Goal: Task Accomplishment & Management: Manage account settings

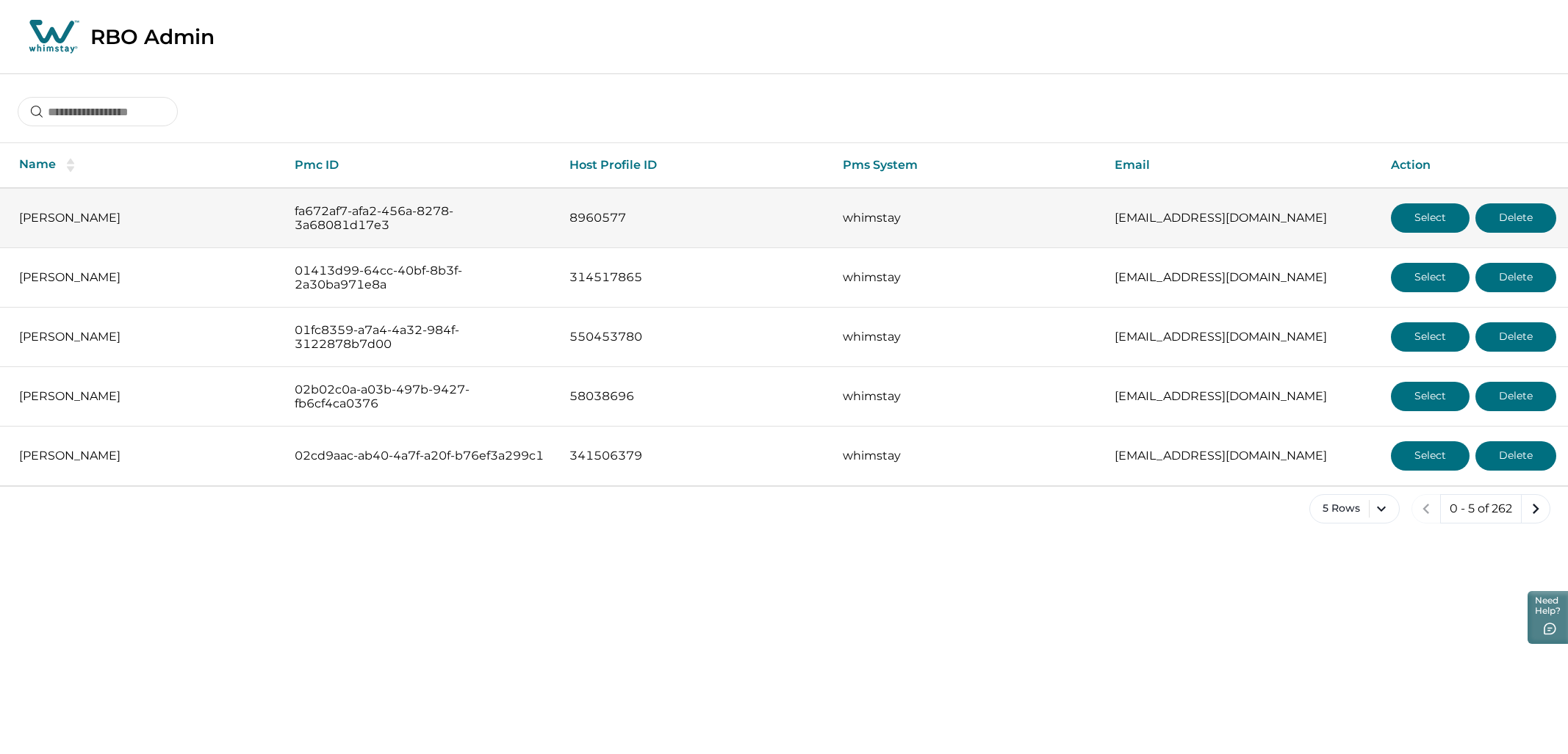
click at [940, 222] on button "Select" at bounding box center [1430, 218] width 79 height 29
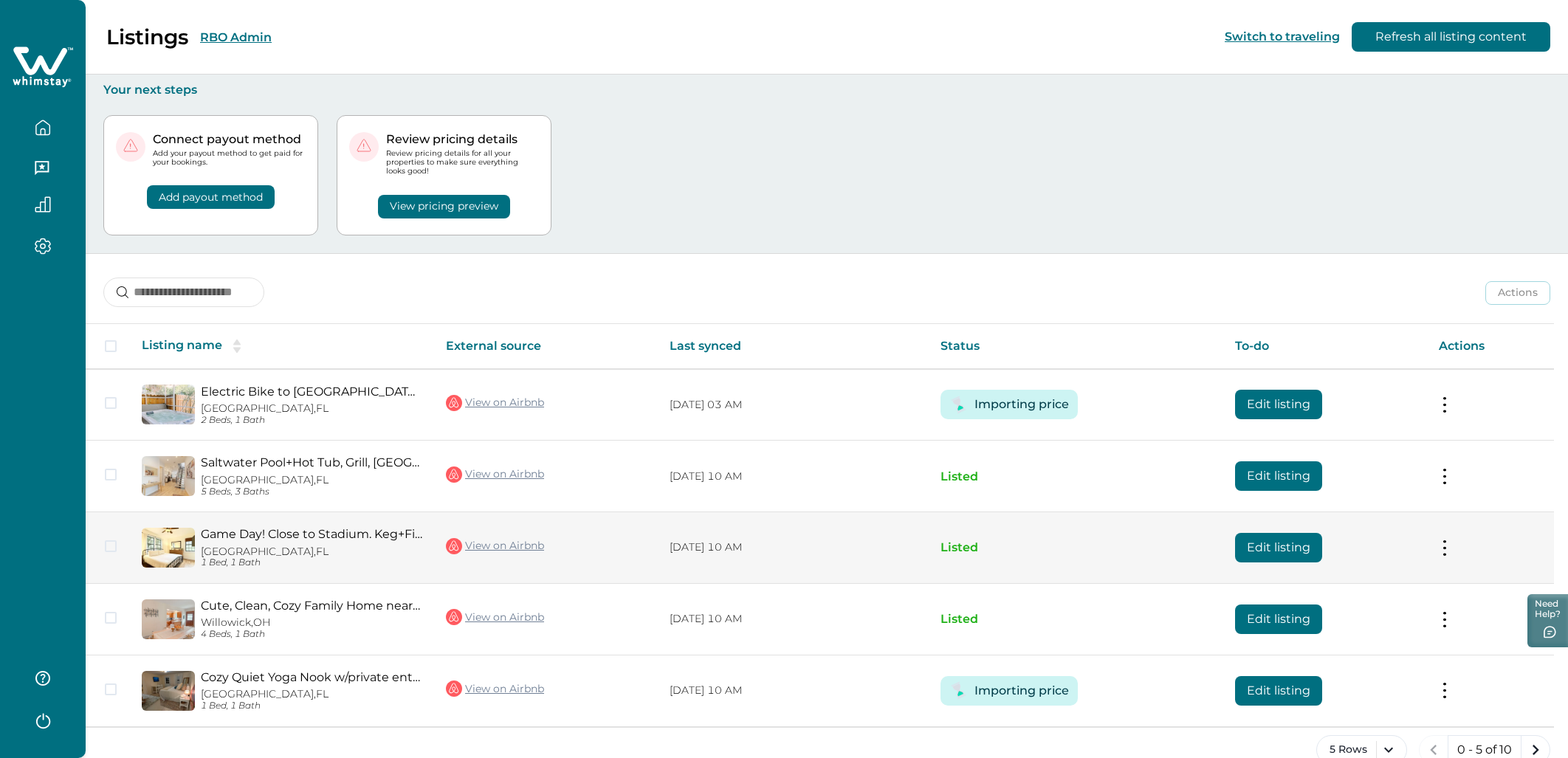
scroll to position [28, 0]
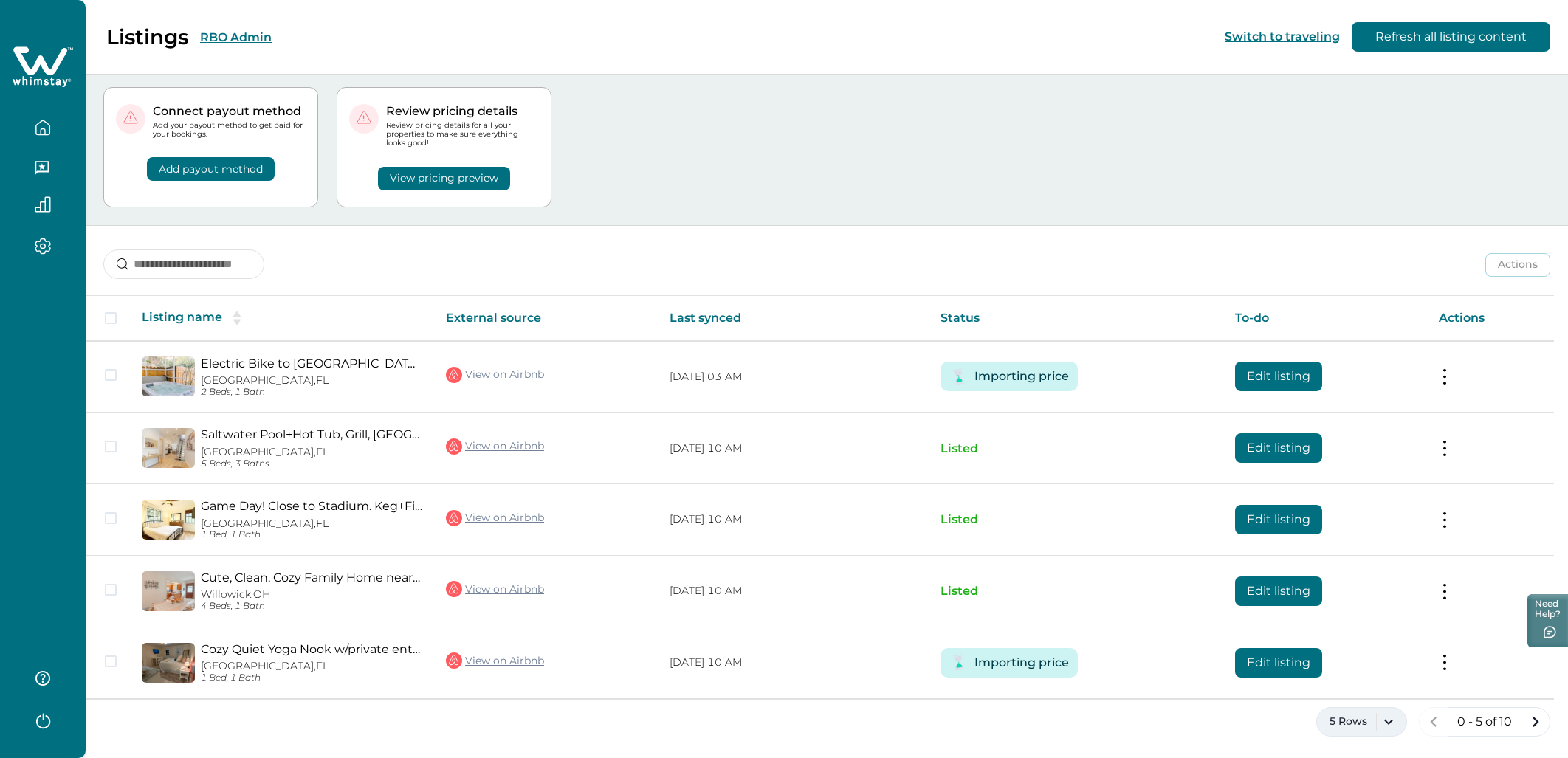
click at [1364, 710] on button "5 Rows" at bounding box center [1362, 722] width 91 height 30
click at [1371, 677] on button "100 Rows" at bounding box center [1361, 677] width 78 height 30
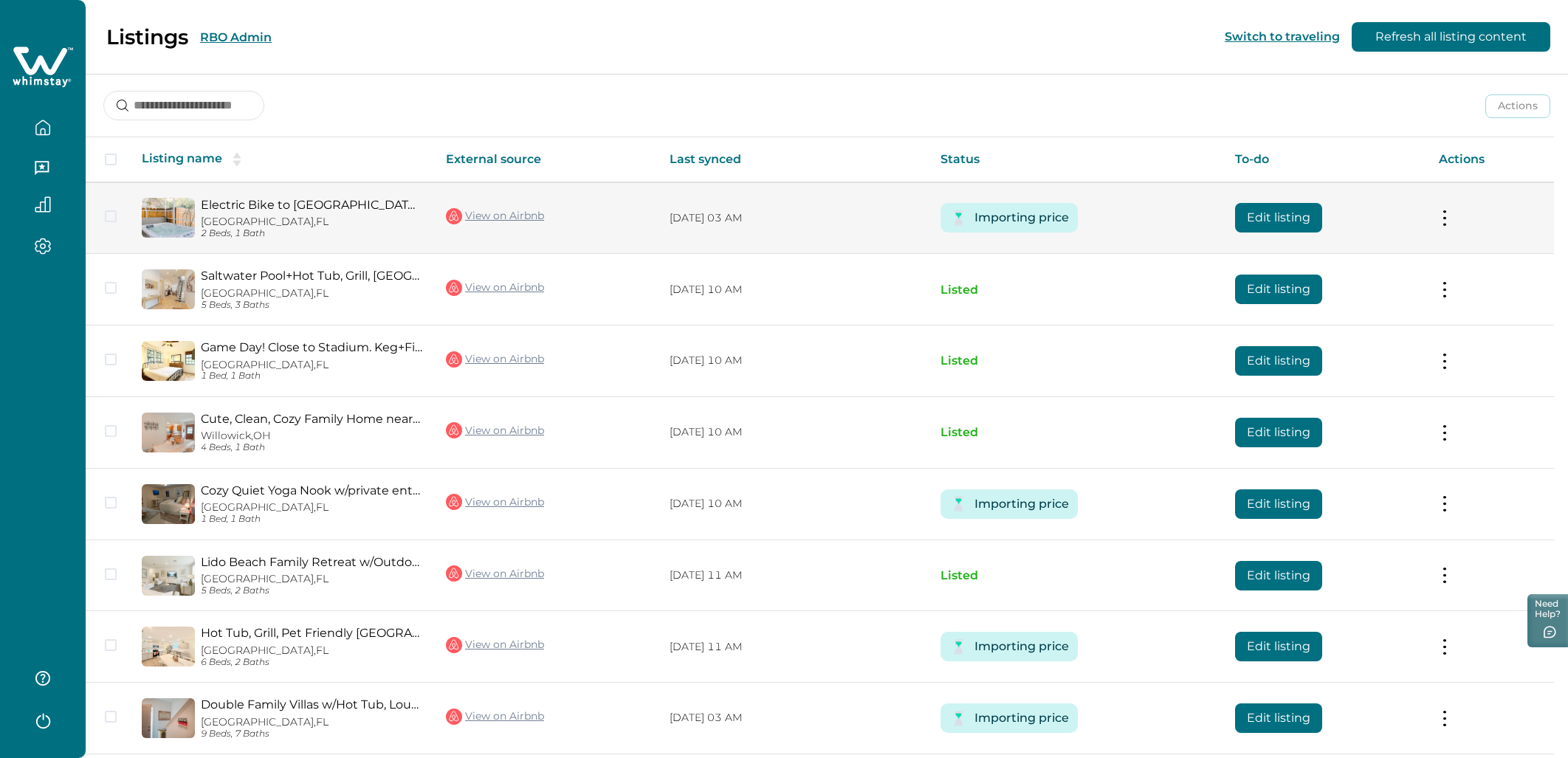
scroll to position [126, 0]
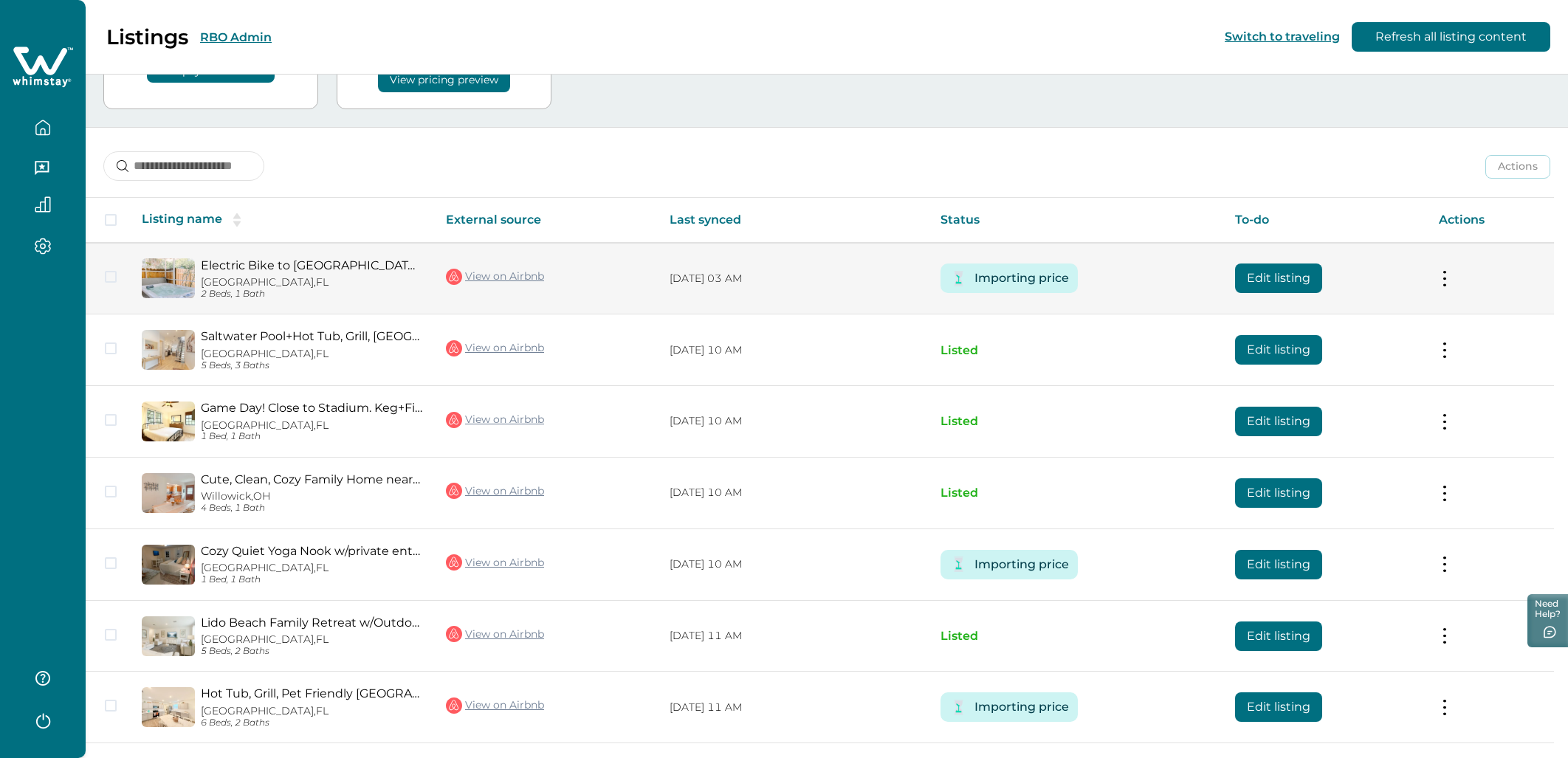
click at [1451, 275] on button at bounding box center [1444, 278] width 12 height 15
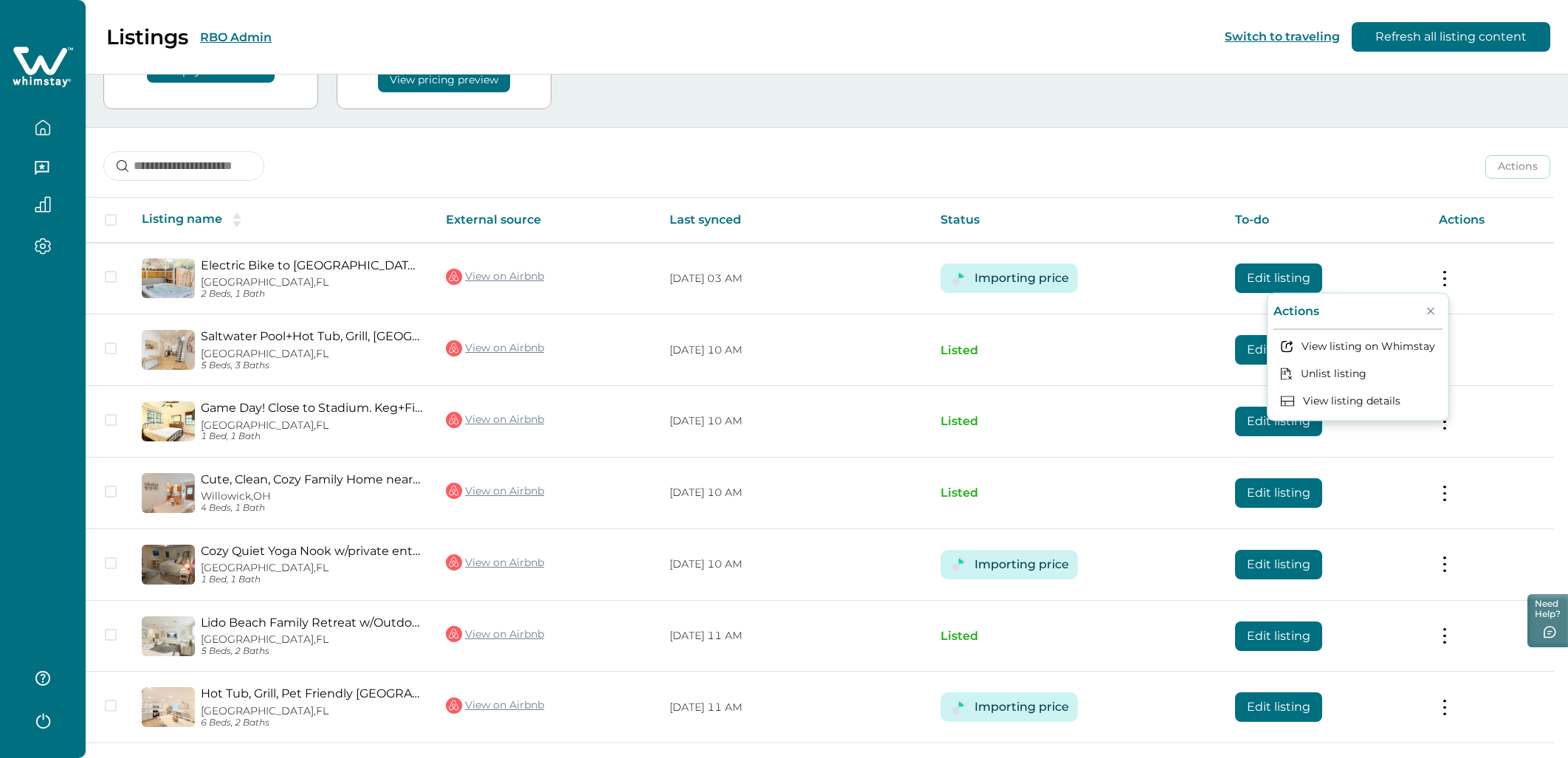
click at [1283, 206] on th "To-do" at bounding box center [1325, 221] width 203 height 45
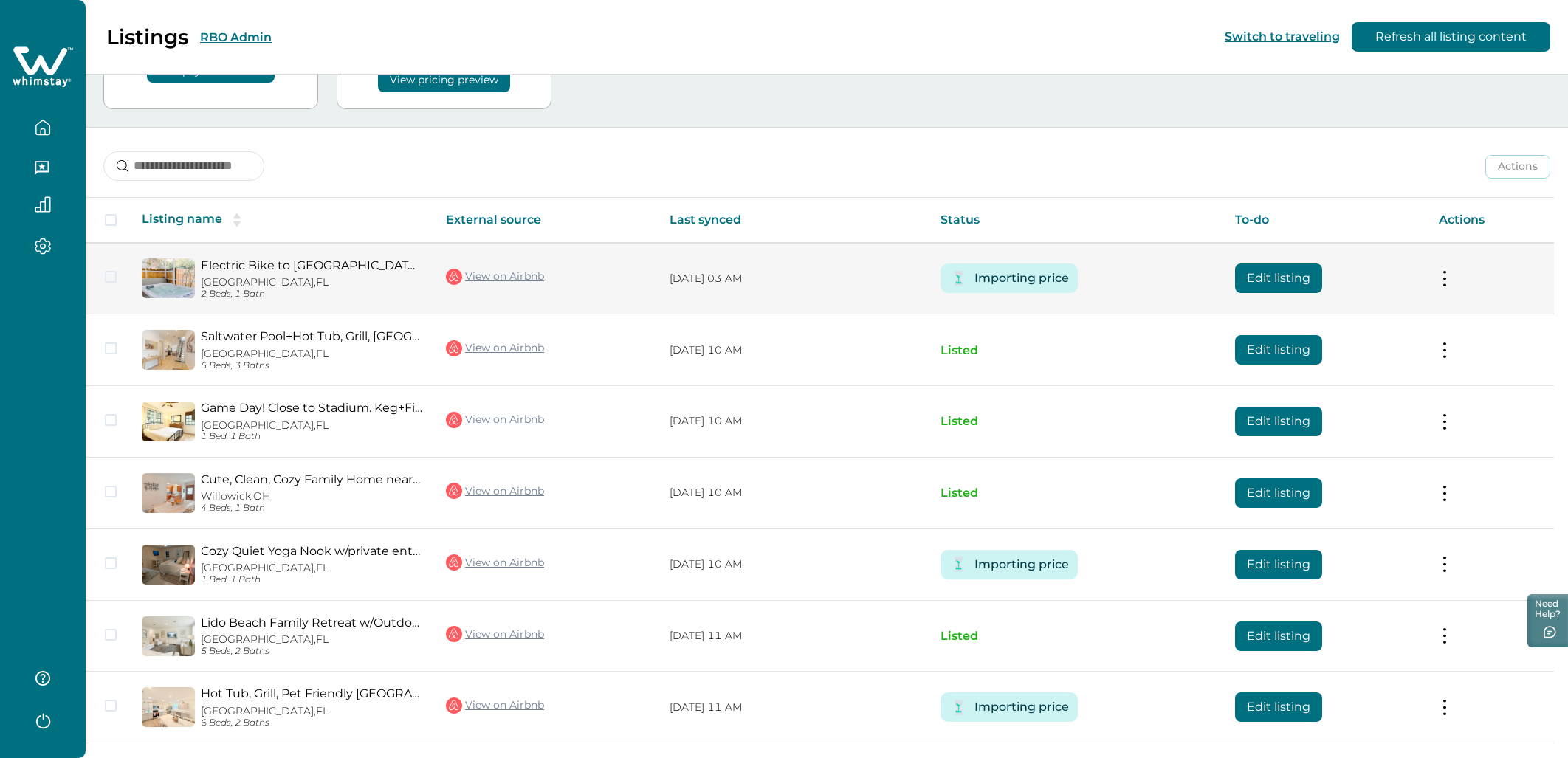
click at [1274, 281] on button "Edit listing" at bounding box center [1278, 278] width 87 height 30
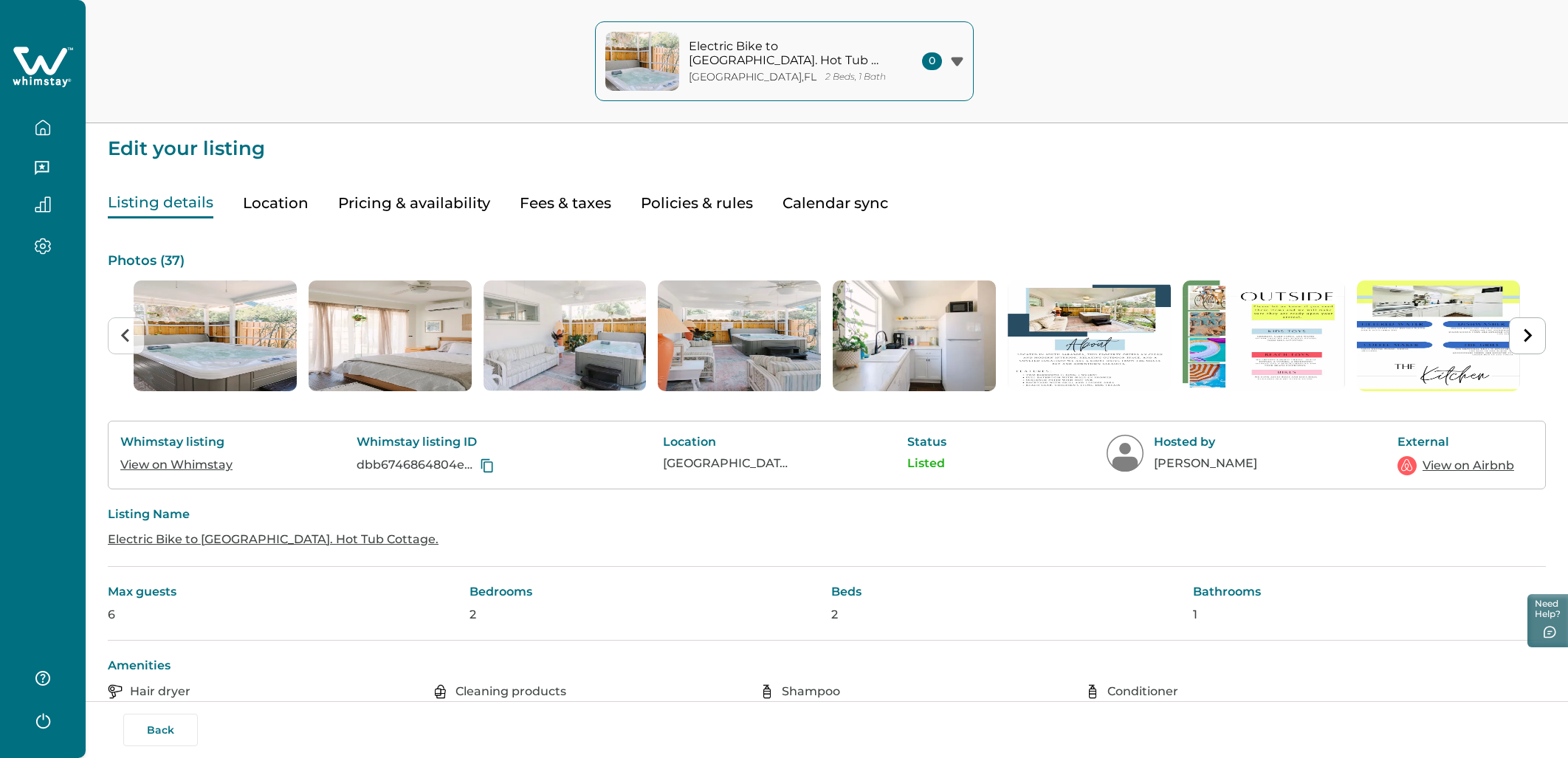
scroll to position [139, 0]
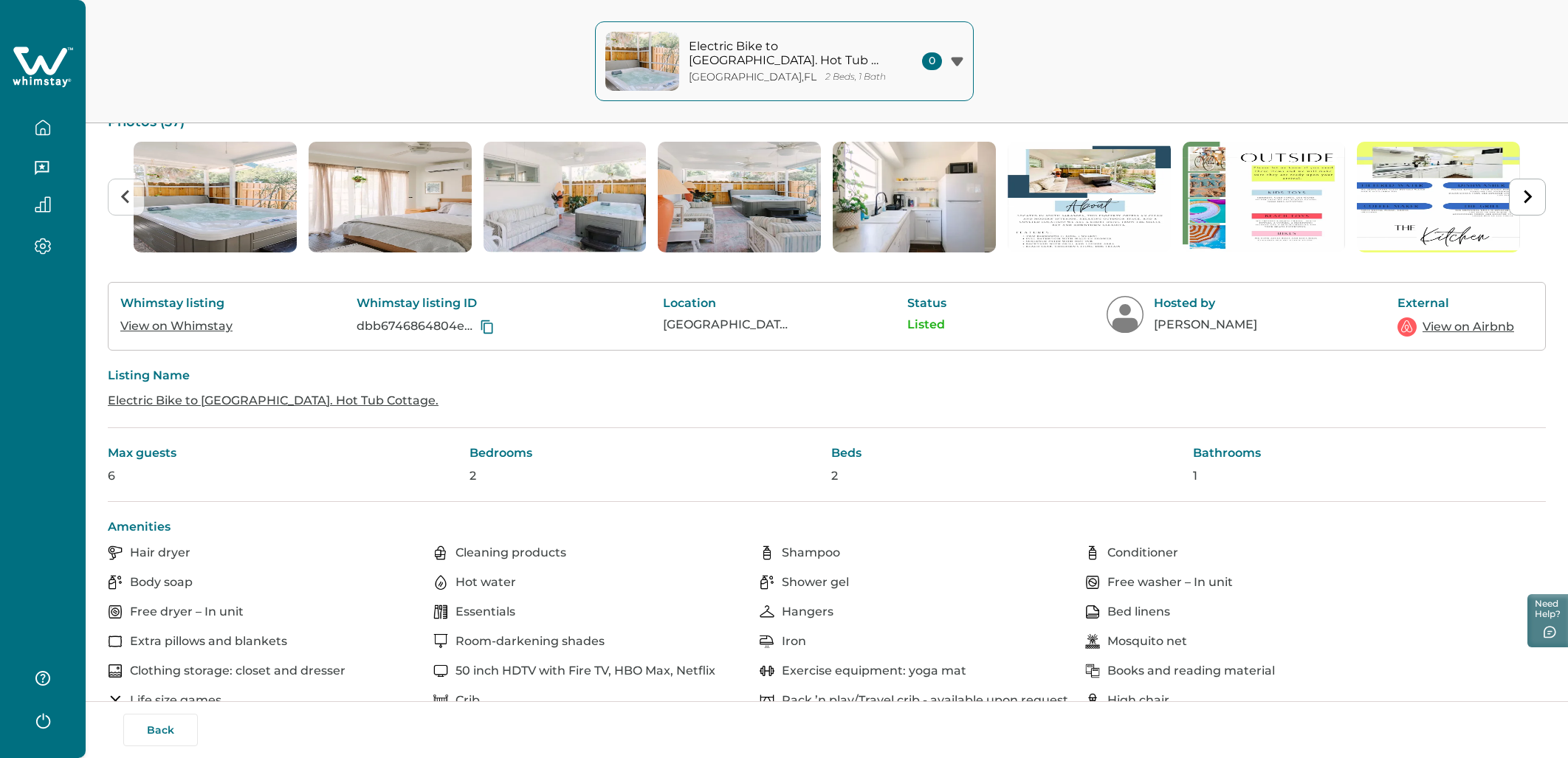
click at [896, 341] on div "Whimstay listing View on Whimstay Whimstay listing ID dbb6746864804eae4ecead576…" at bounding box center [827, 316] width 1439 height 69
drag, startPoint x: 896, startPoint y: 330, endPoint x: 959, endPoint y: 330, distance: 63.0
click at [959, 330] on div "Whimstay listing View on Whimstay Whimstay listing ID dbb6746864804eae4ecead576…" at bounding box center [827, 316] width 1439 height 69
click at [1470, 425] on div "Listing Name Electric Bike to Siesta Beach. Hot Tub Cottage." at bounding box center [827, 389] width 1439 height 77
click at [177, 741] on button "Back" at bounding box center [160, 730] width 74 height 32
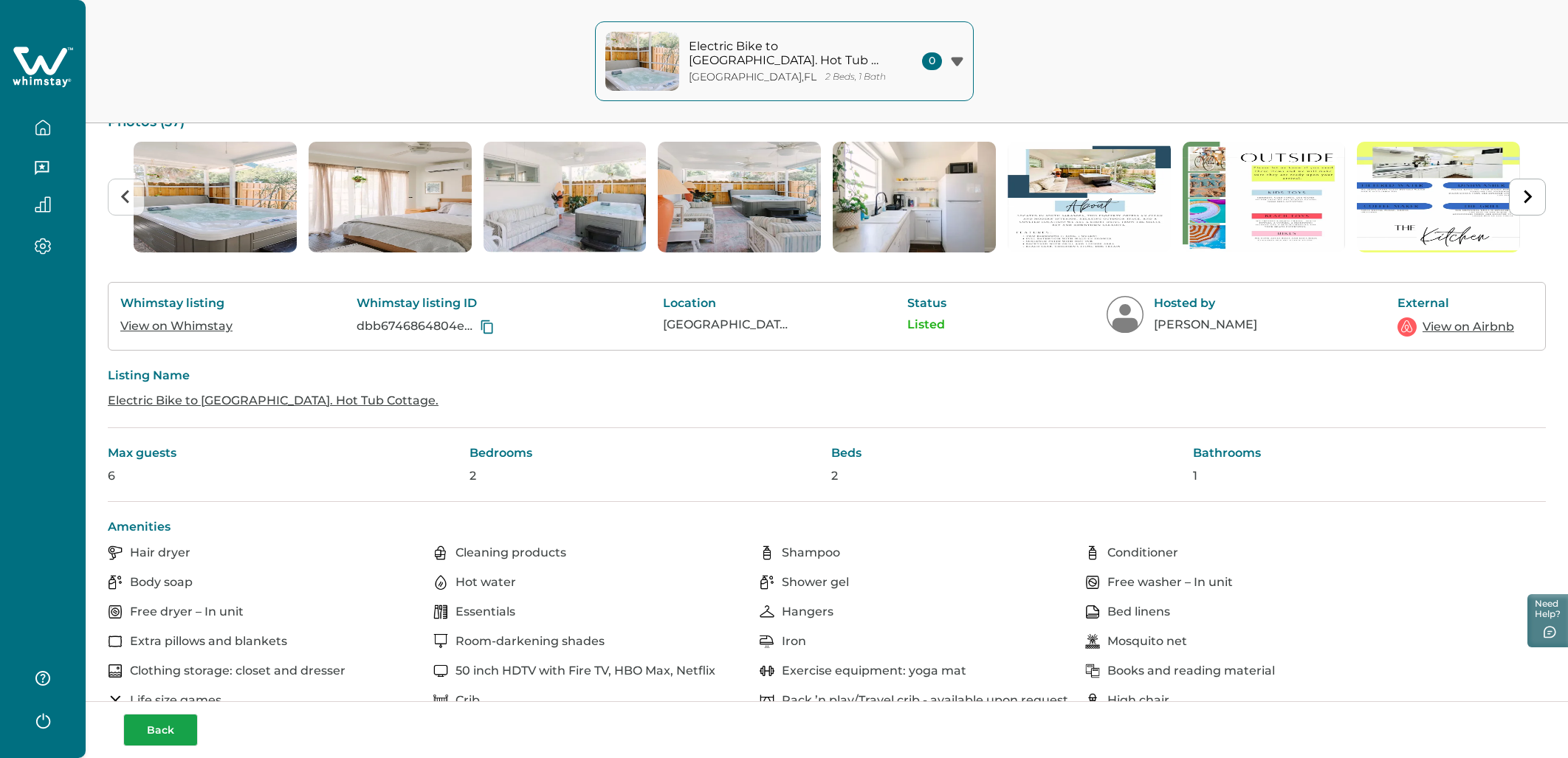
scroll to position [28, 0]
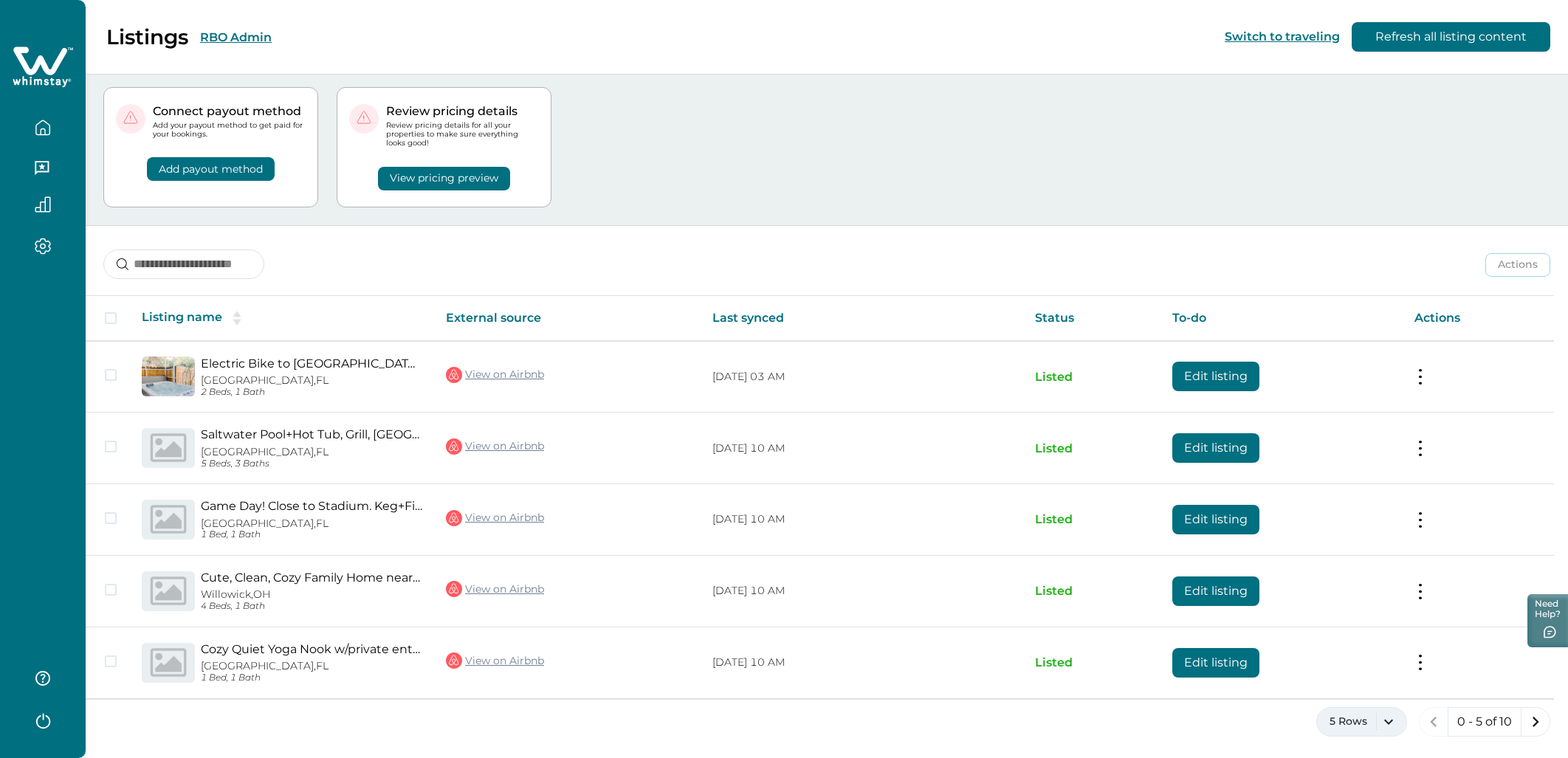
click at [1361, 719] on button "5 Rows" at bounding box center [1362, 722] width 91 height 30
click at [1360, 684] on button "100 Rows" at bounding box center [1361, 677] width 78 height 30
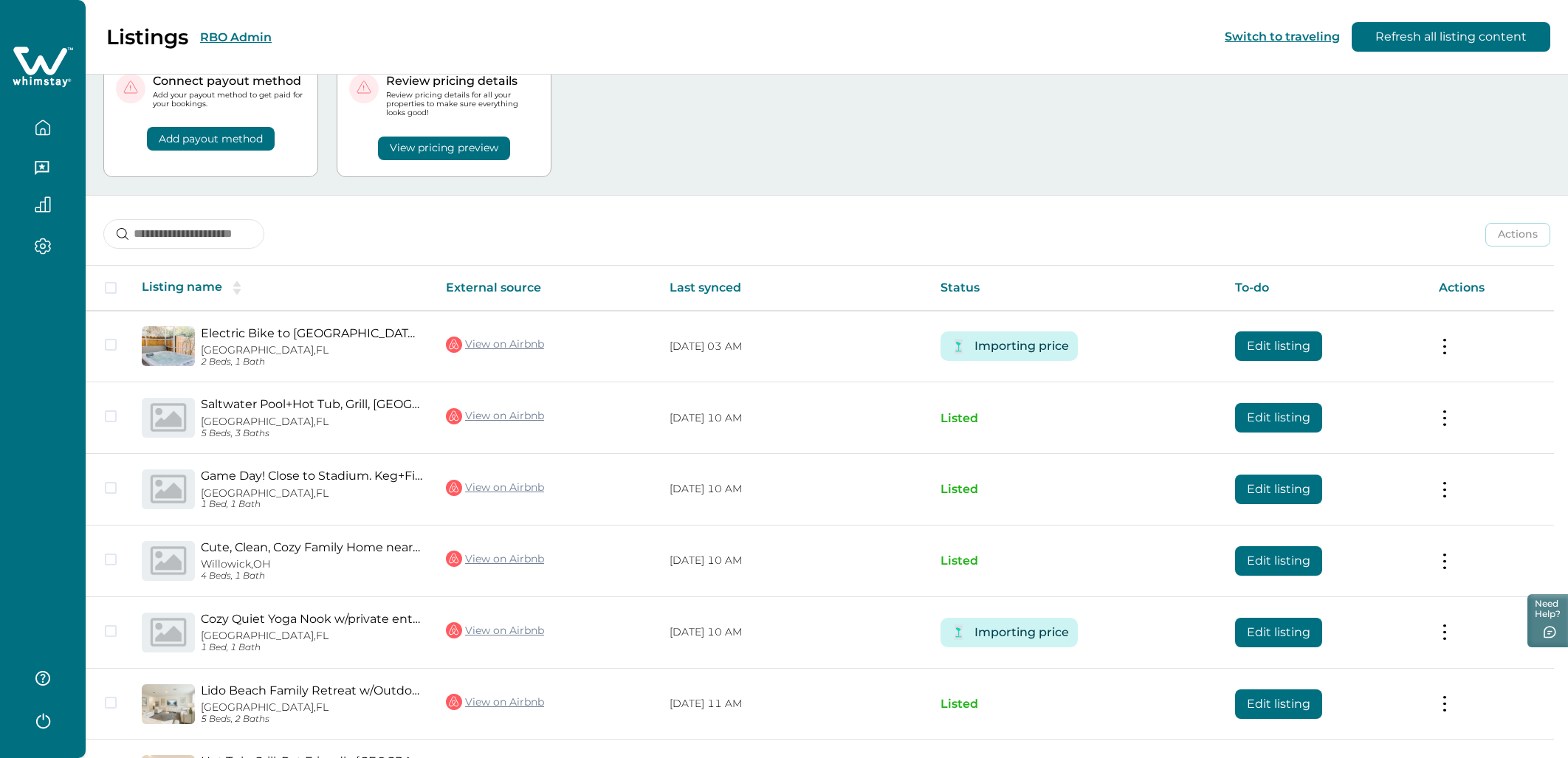
scroll to position [28, 0]
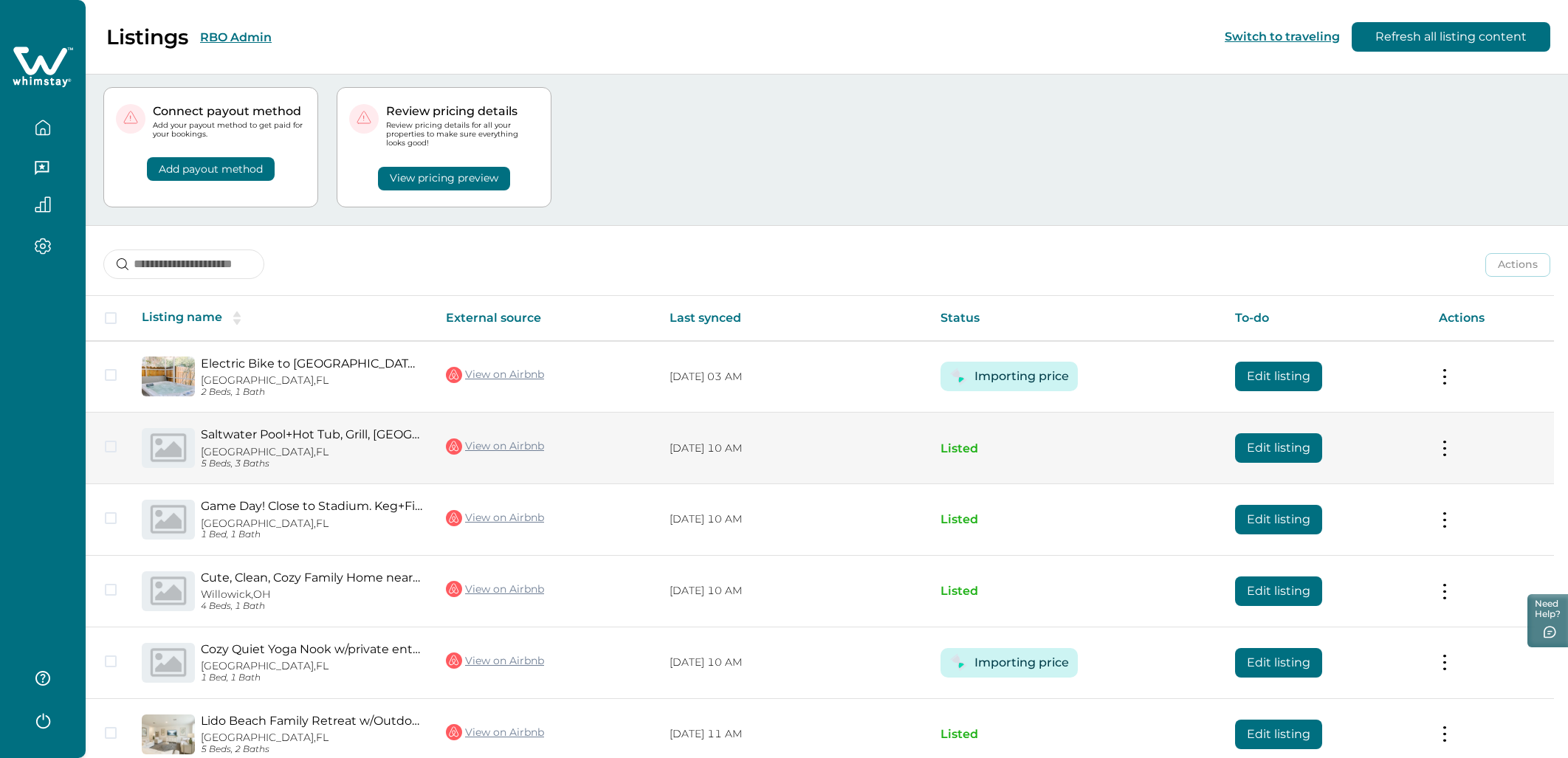
click at [250, 444] on div "Saltwater Pool+Hot Tub, Grill, Walk Downtown Sarasota, FL 5 Beds, 3 Baths" at bounding box center [309, 449] width 228 height 41
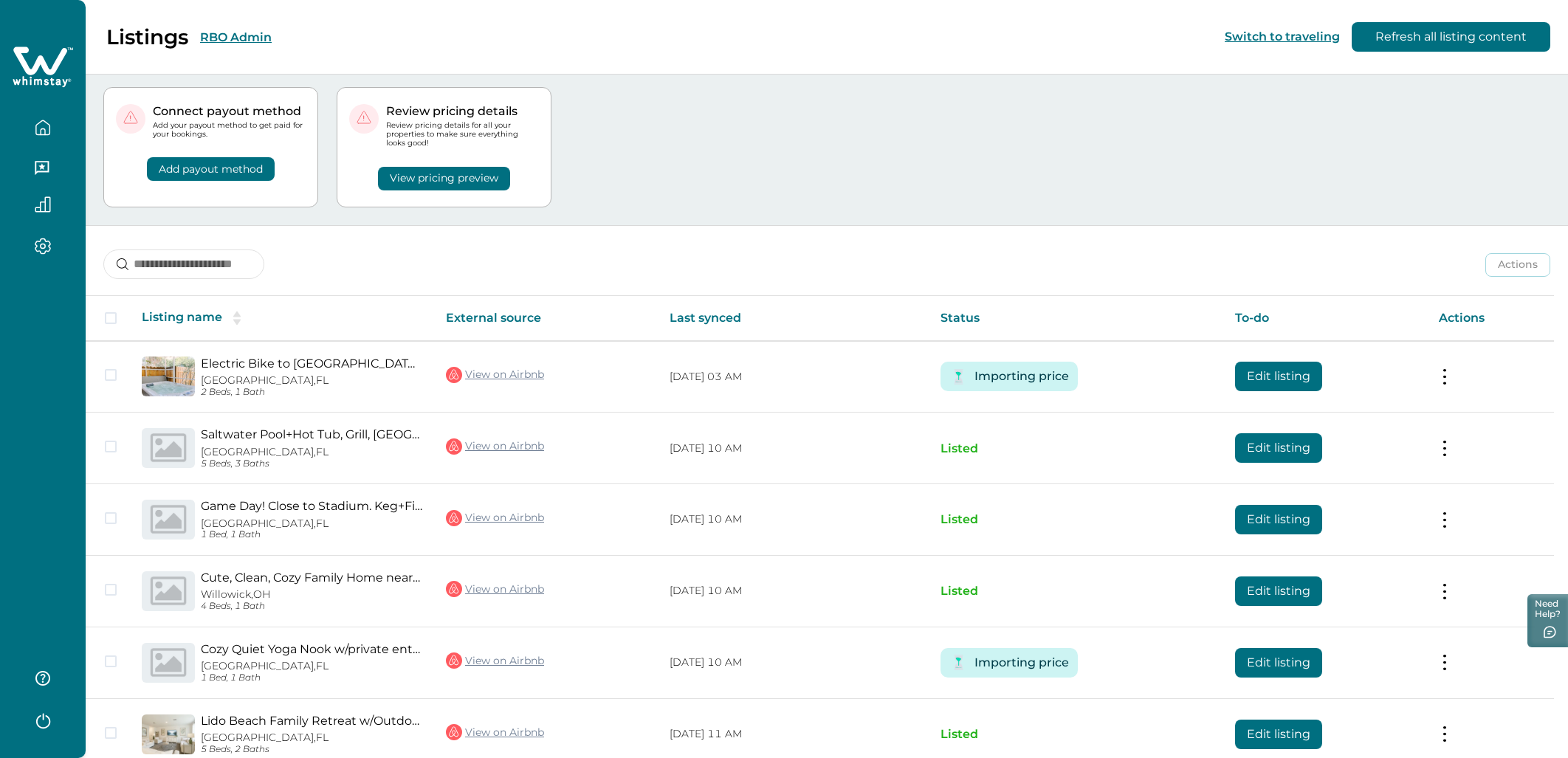
click at [860, 113] on div "Connect payout method Add your payout method to get paid for your bookings. Add…" at bounding box center [826, 147] width 1447 height 156
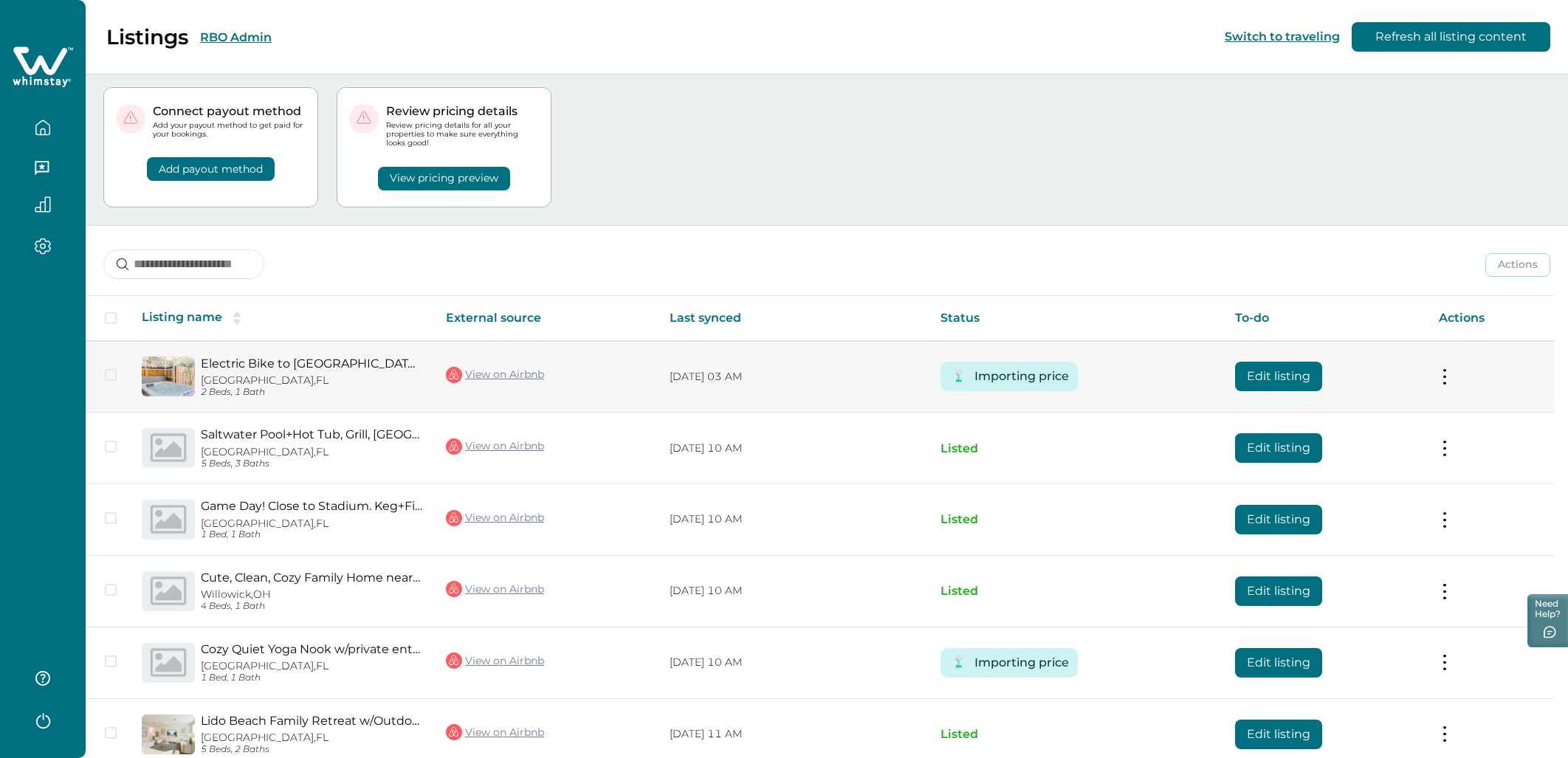
click at [1280, 382] on button "Edit listing" at bounding box center [1278, 376] width 87 height 30
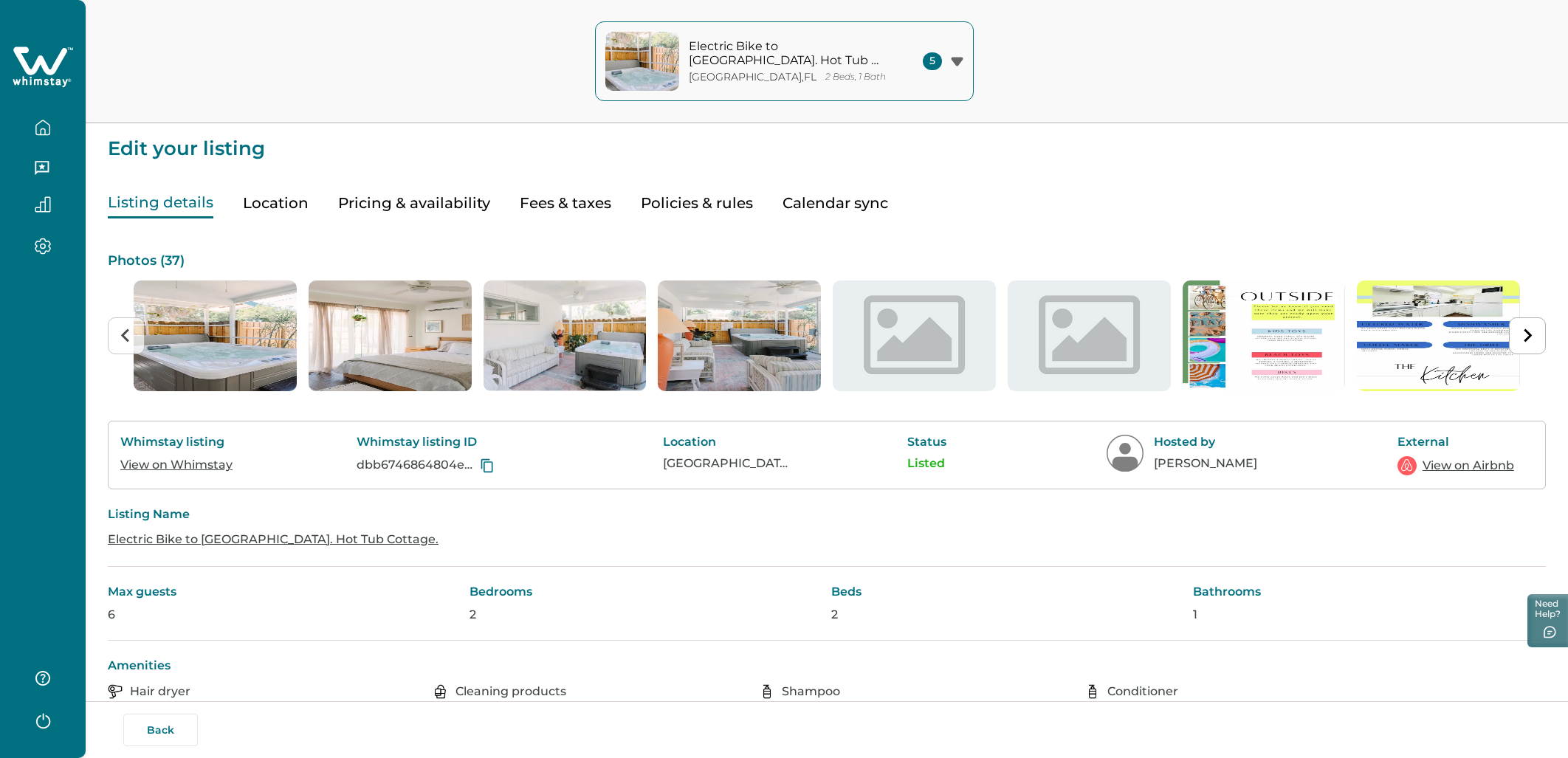
click at [1280, 382] on img "7 of 37" at bounding box center [1265, 335] width 163 height 110
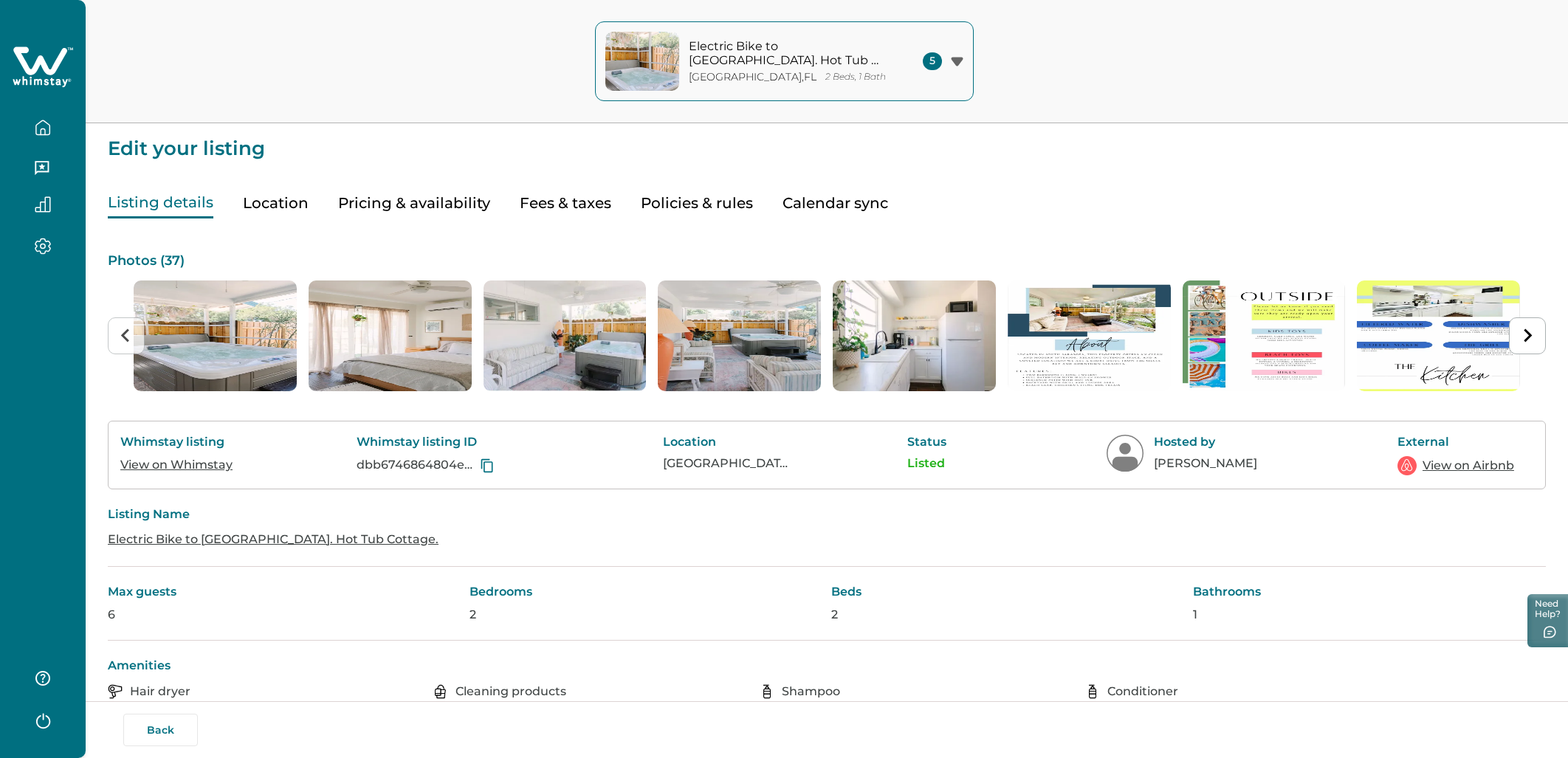
click at [453, 195] on button "Pricing & availability" at bounding box center [414, 204] width 152 height 30
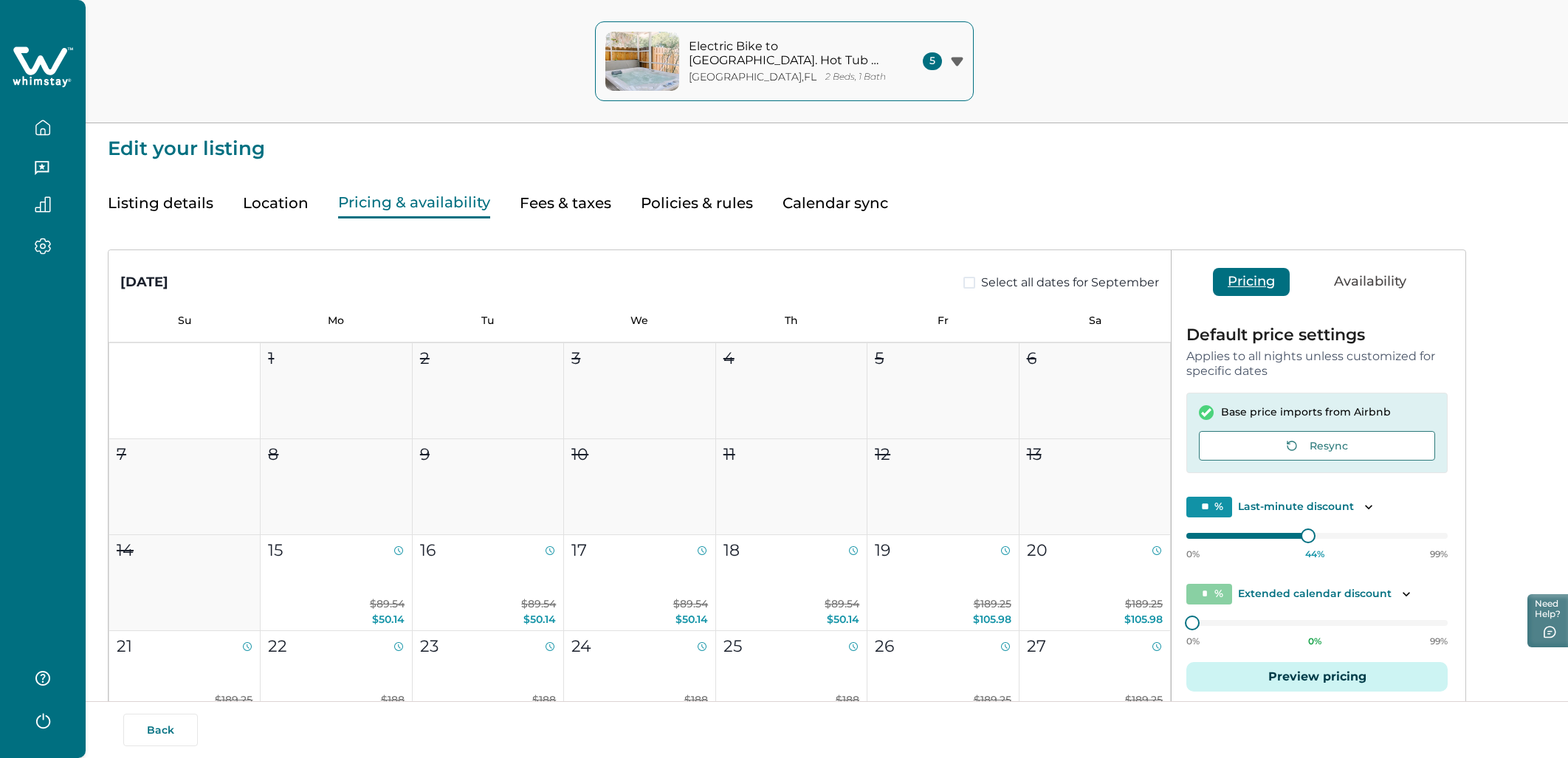
scroll to position [147, 0]
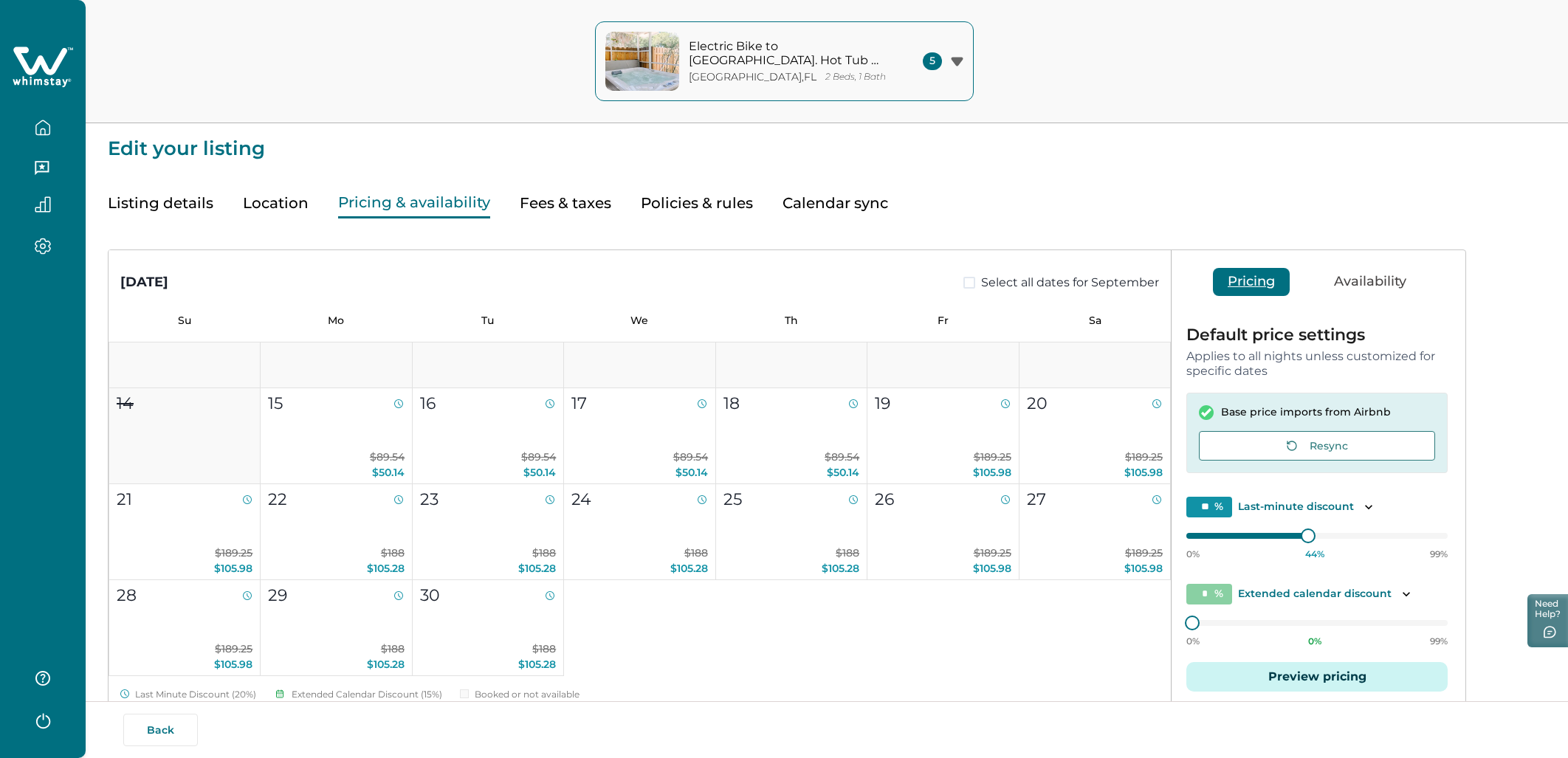
click at [1305, 679] on button "Preview pricing" at bounding box center [1317, 676] width 261 height 30
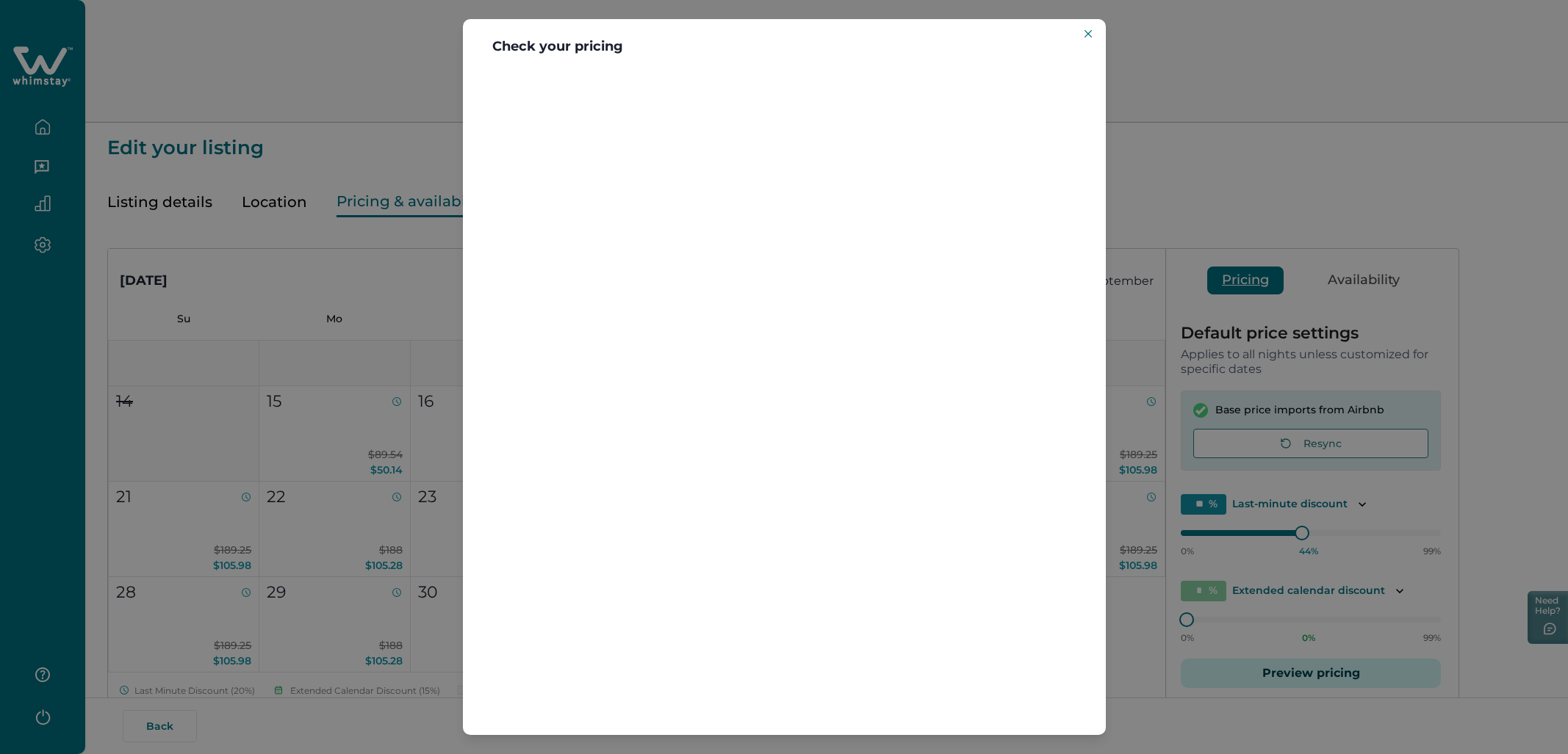
click at [832, 393] on div at bounding box center [784, 402] width 643 height 667
click at [1087, 34] on icon "Close" at bounding box center [1088, 34] width 7 height 7
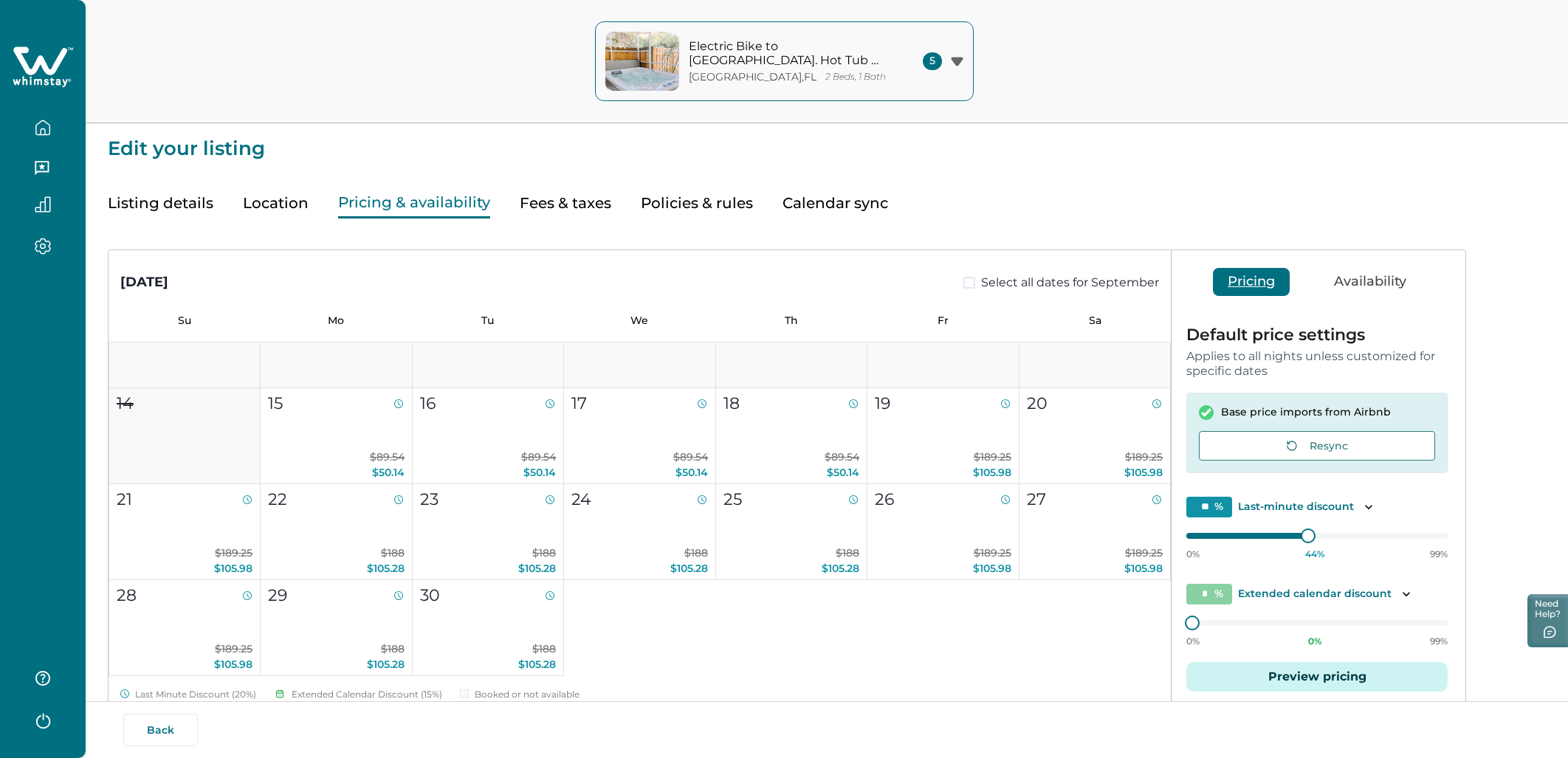
click at [28, 135] on button "button" at bounding box center [42, 127] width 62 height 30
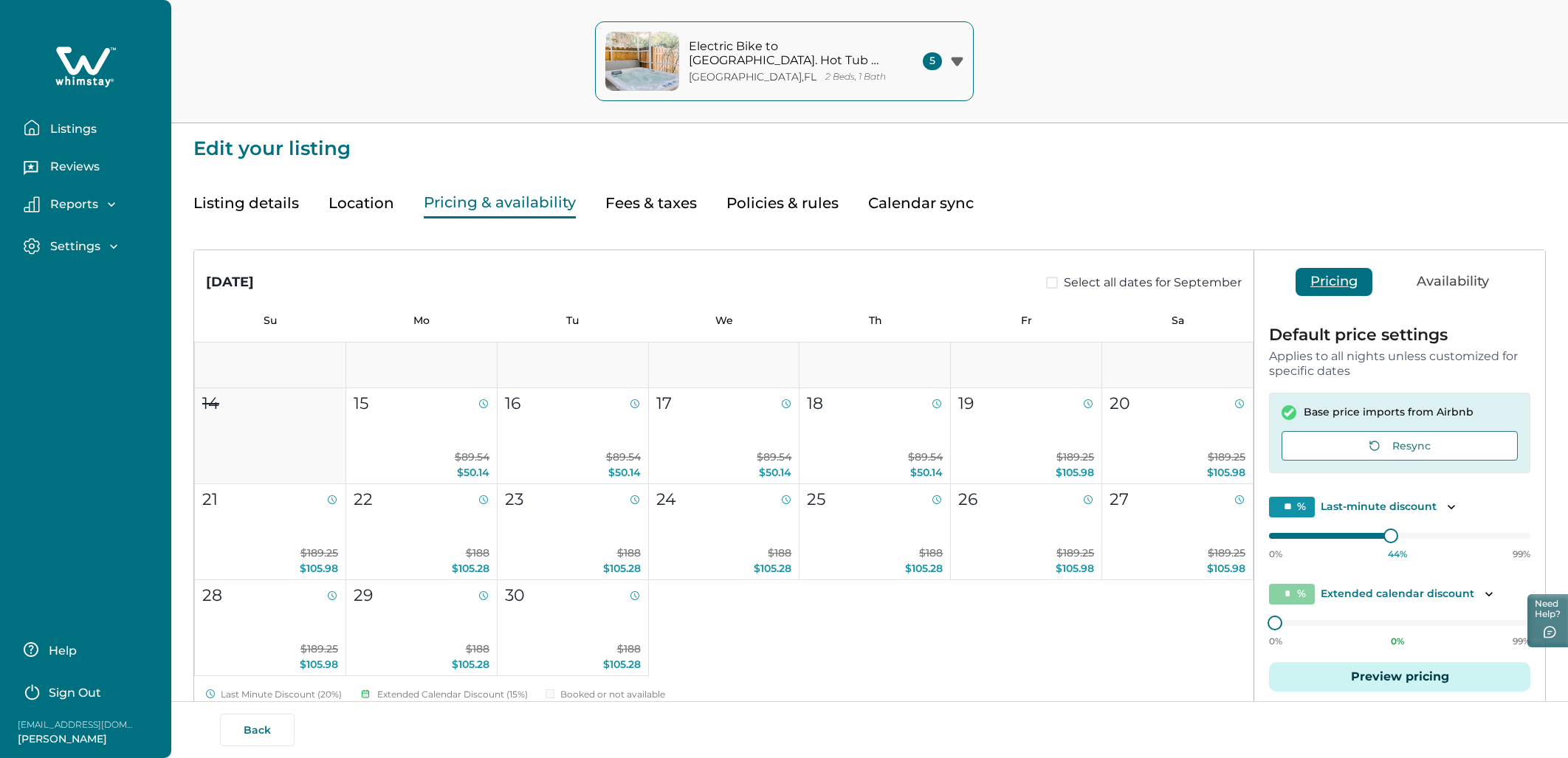
click at [66, 140] on button "Listings" at bounding box center [91, 127] width 135 height 30
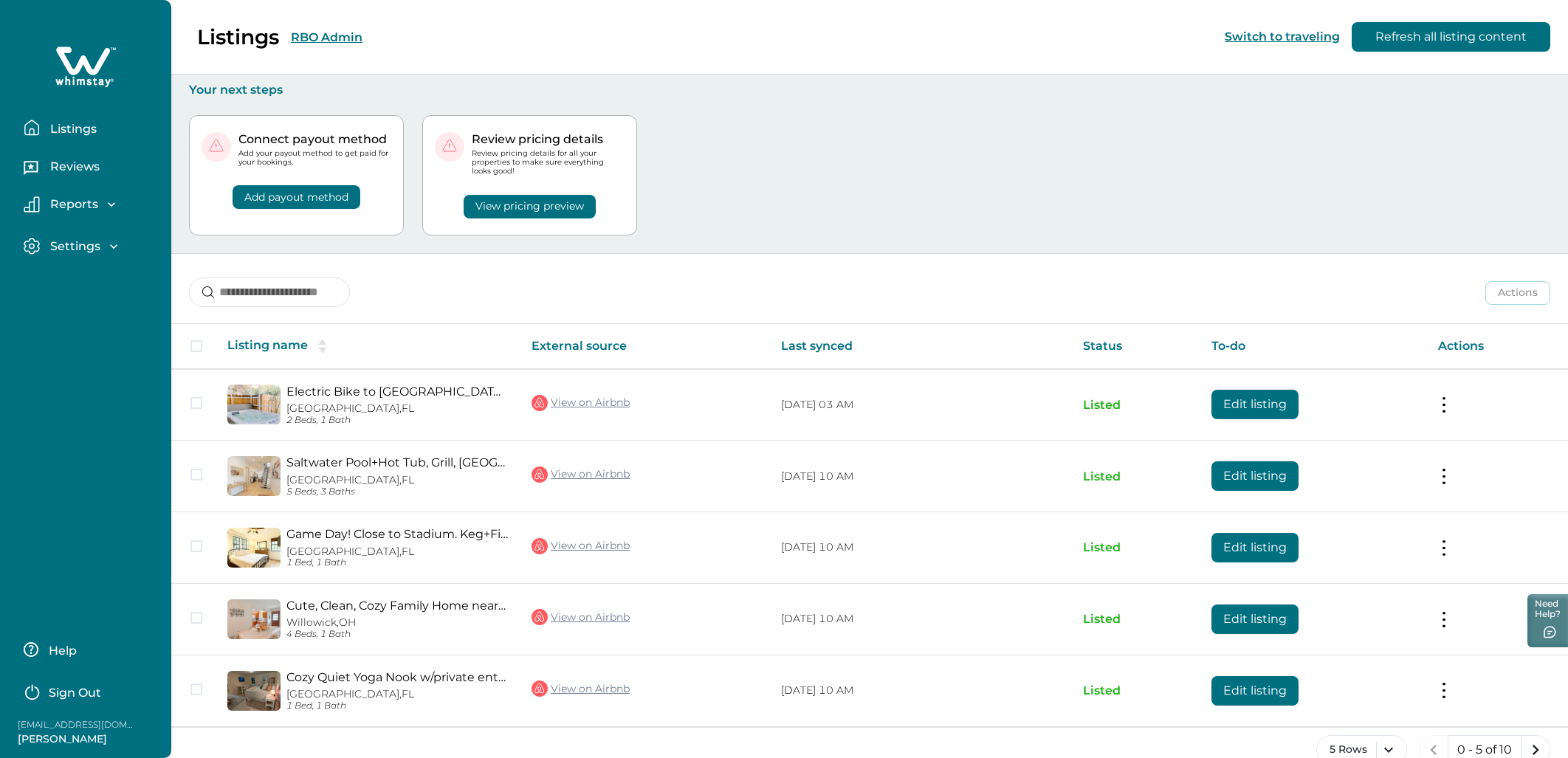
scroll to position [28, 0]
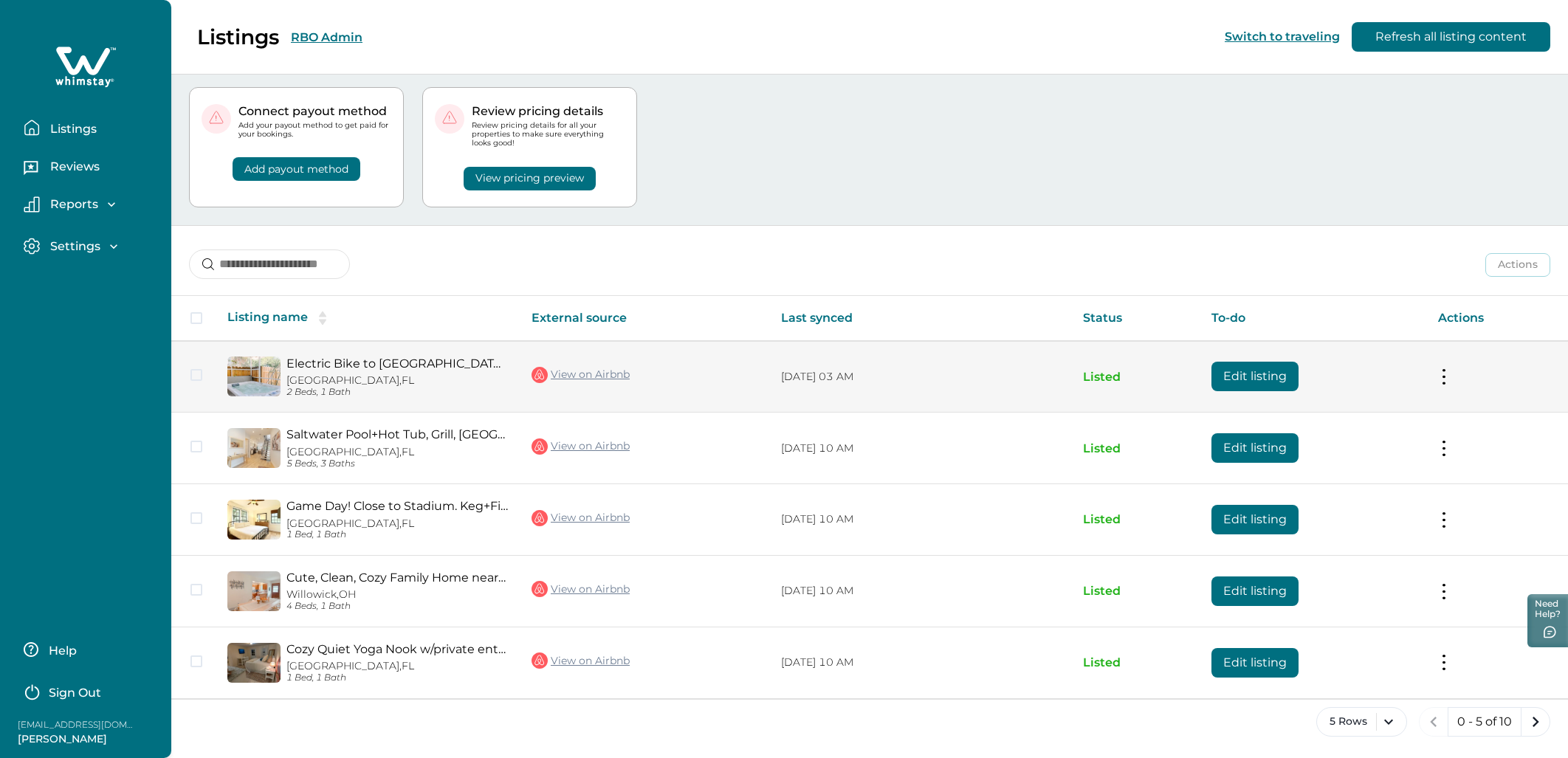
click at [588, 375] on link "View on Airbnb" at bounding box center [580, 374] width 98 height 19
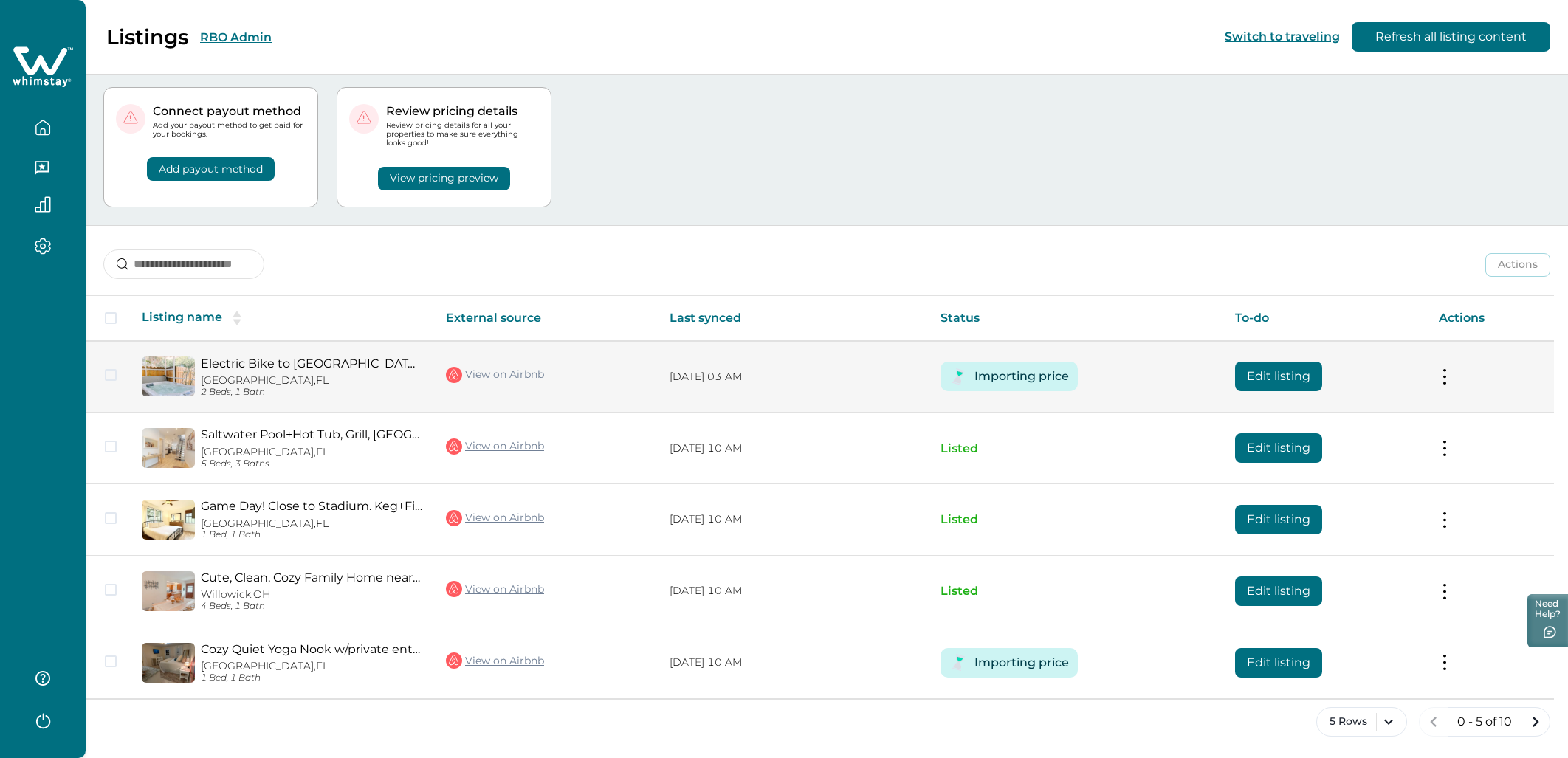
click at [1293, 373] on button "Edit listing" at bounding box center [1278, 376] width 87 height 30
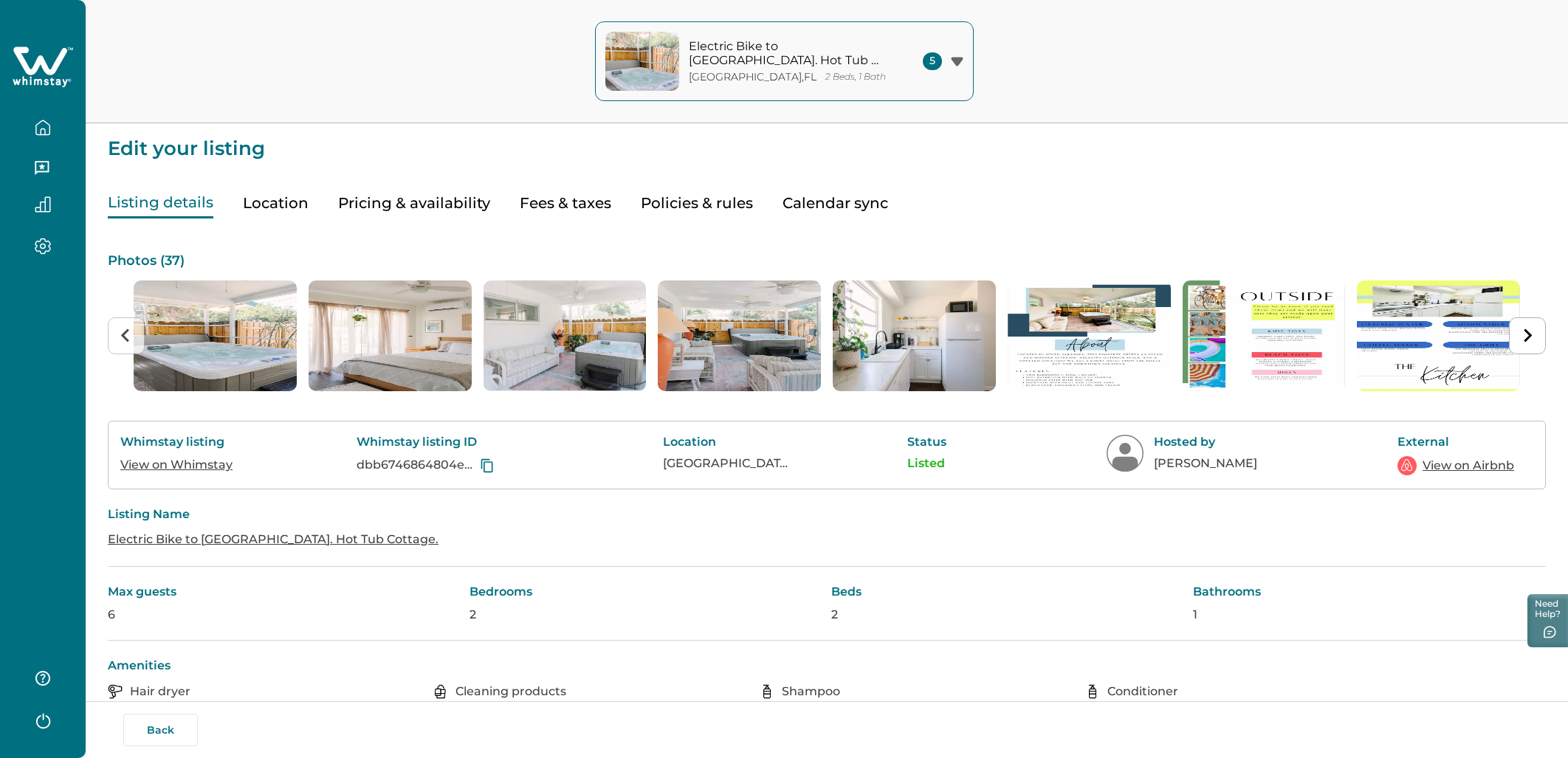
click at [484, 213] on button "Pricing & availability" at bounding box center [414, 204] width 152 height 30
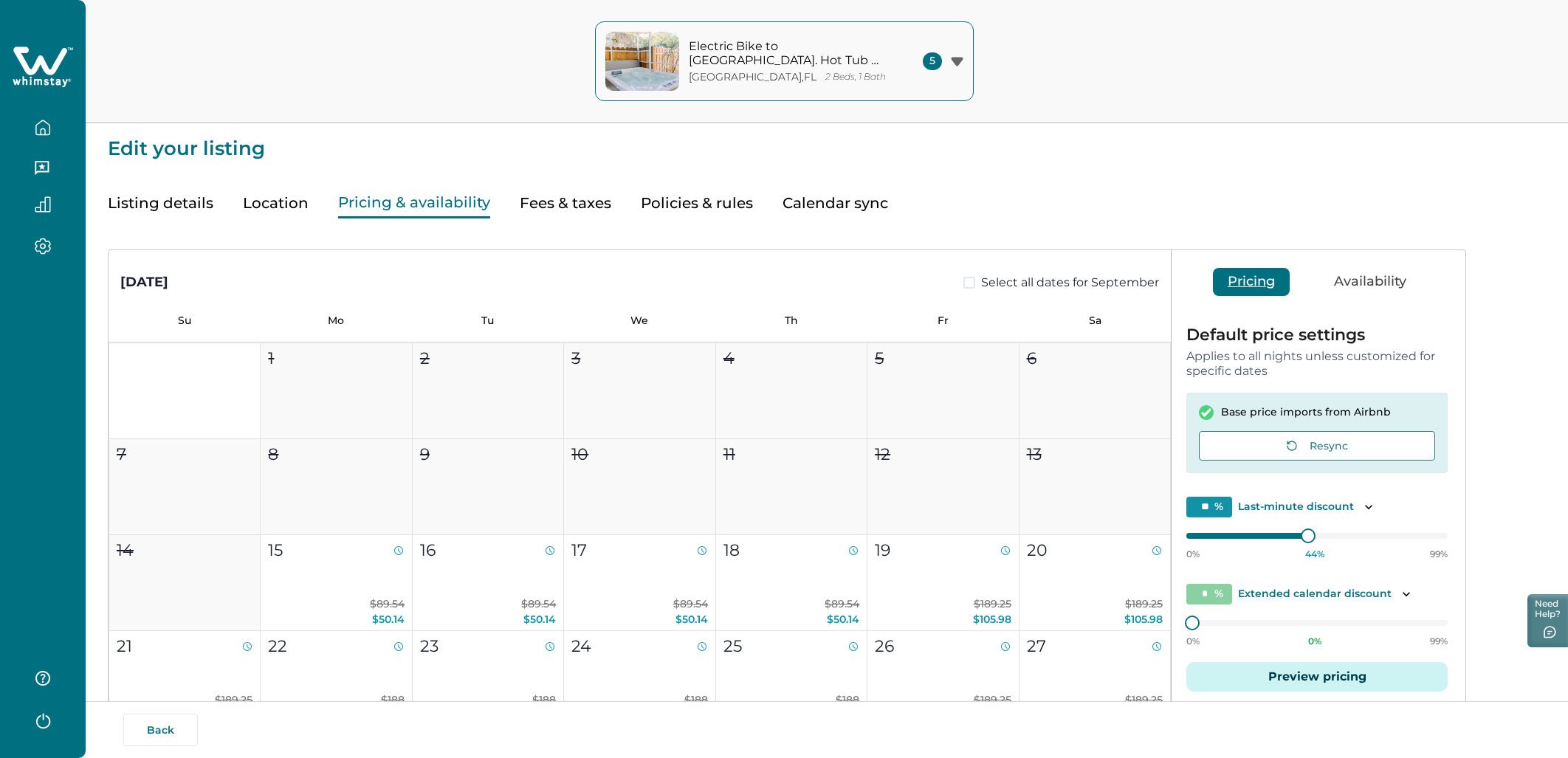
click at [1350, 659] on div "Default price settings Applies to all nights unless customized for specific dat…" at bounding box center [1317, 518] width 291 height 412
click at [1333, 670] on button "Preview pricing" at bounding box center [1317, 676] width 261 height 30
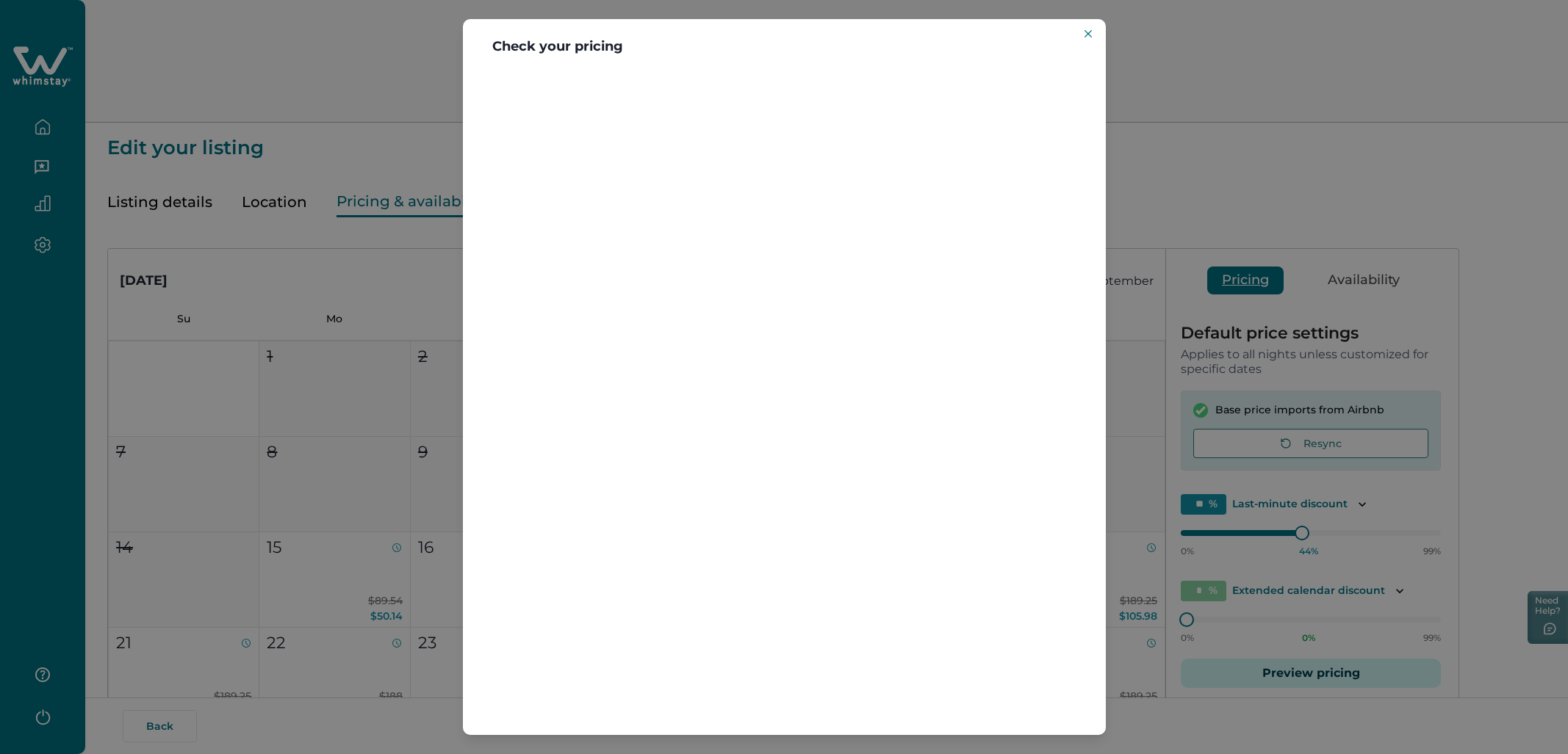
click at [801, 216] on div at bounding box center [784, 402] width 643 height 667
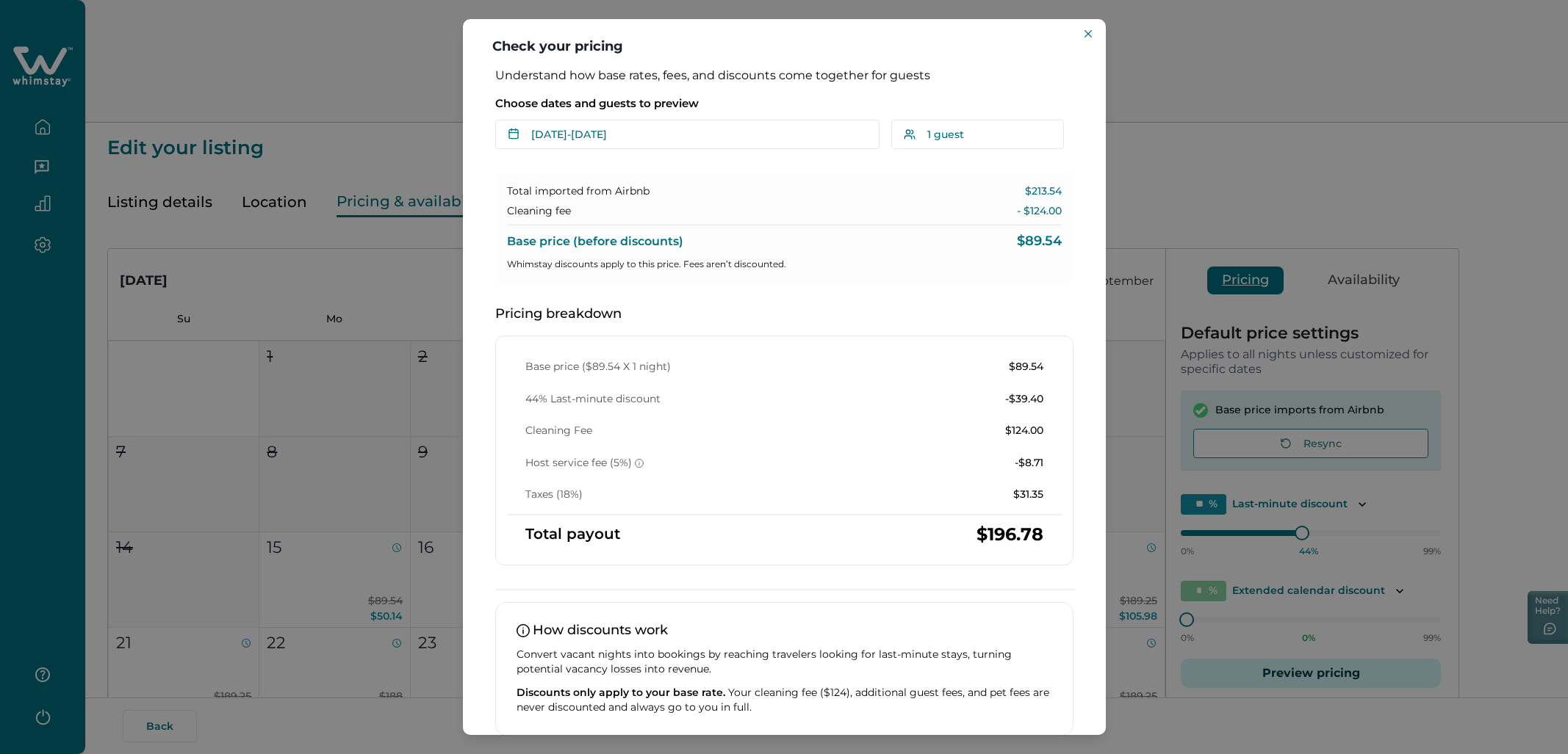
scroll to position [71, 0]
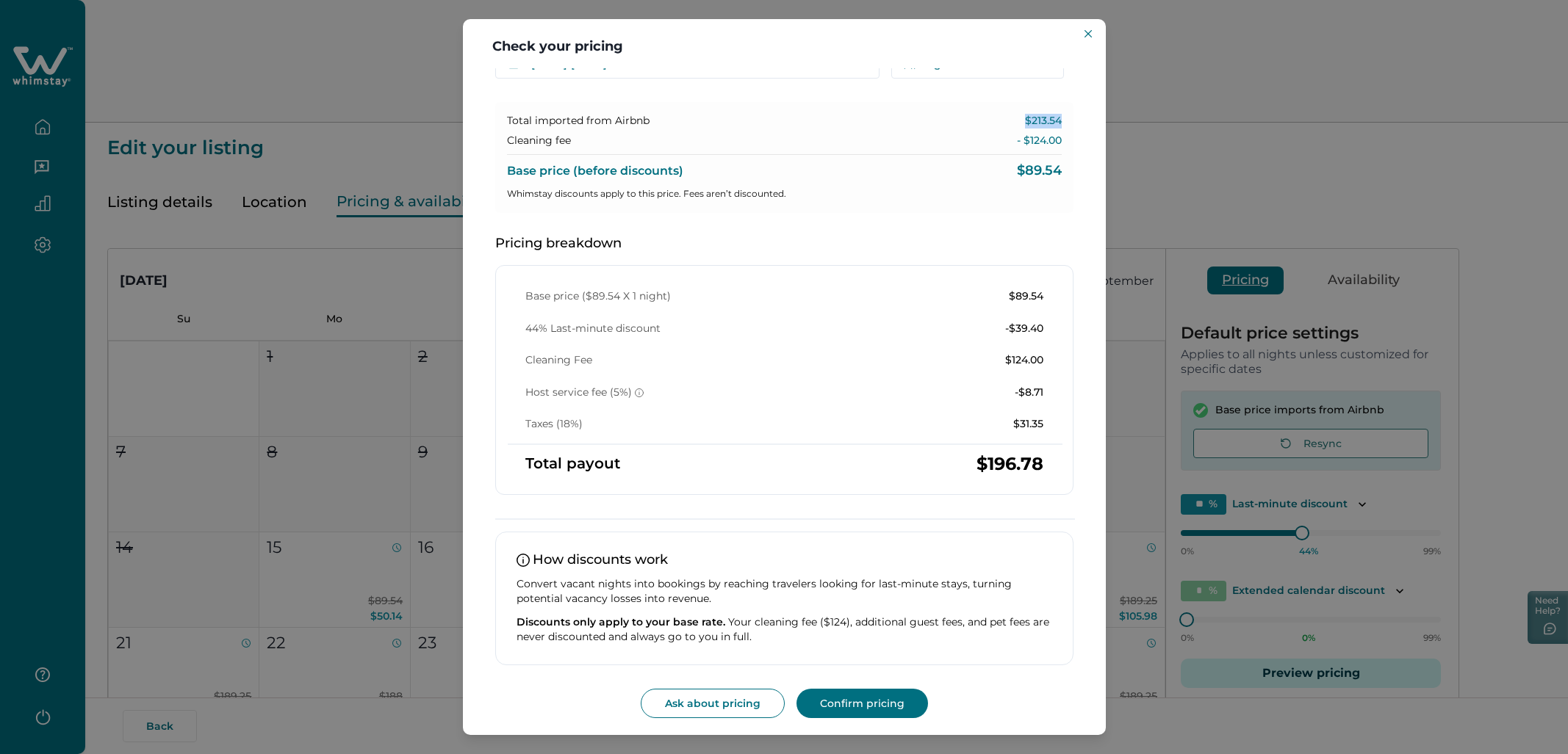
drag, startPoint x: 1013, startPoint y: 120, endPoint x: 1069, endPoint y: 125, distance: 56.2
click at [1069, 125] on div "Understand how base rates, fees, and discounts come together for guests Choose …" at bounding box center [784, 359] width 608 height 721
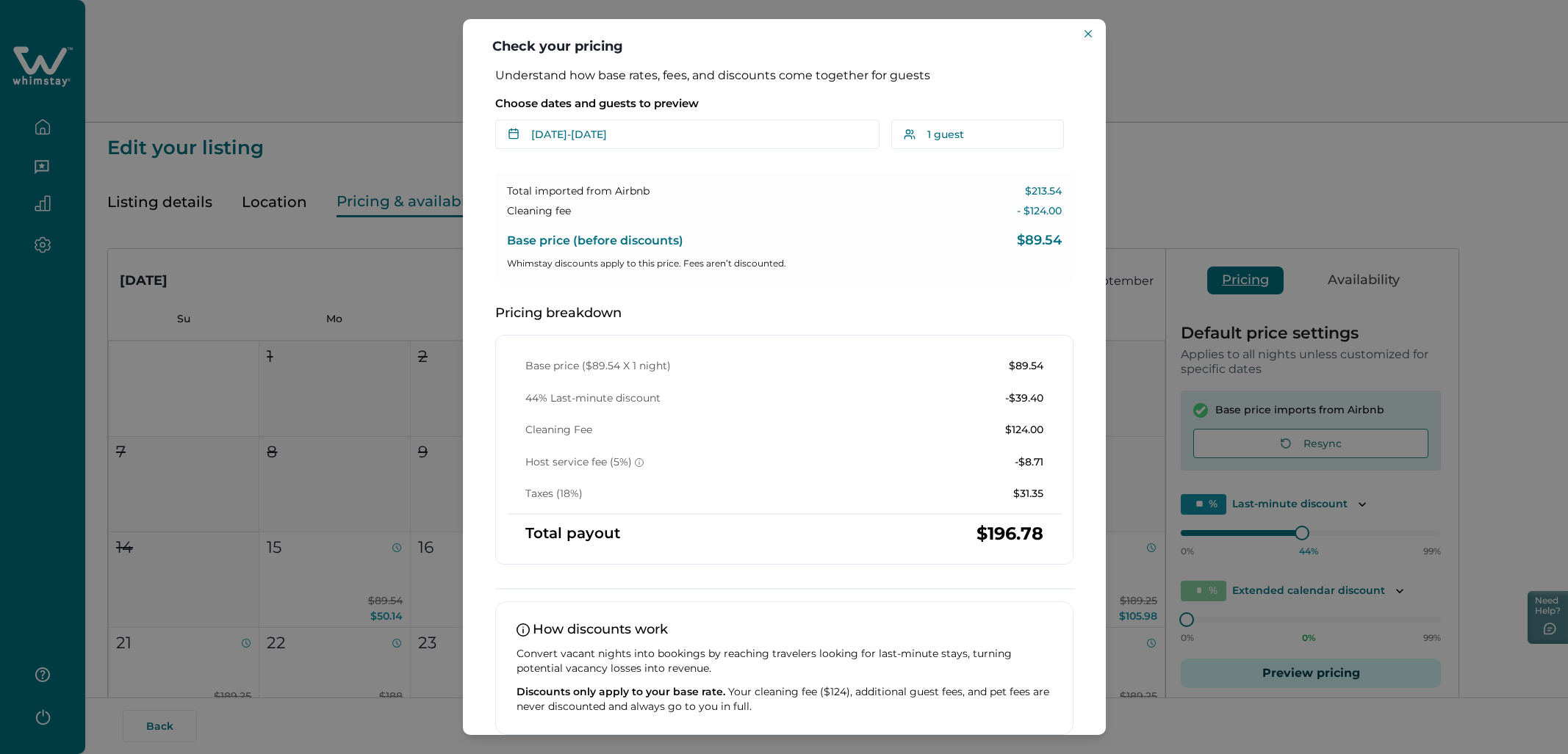
drag, startPoint x: 1012, startPoint y: 138, endPoint x: 1070, endPoint y: 151, distance: 59.4
click at [1070, 151] on div "Understand how base rates, fees, and discounts come together for guests Choose …" at bounding box center [784, 428] width 608 height 720
